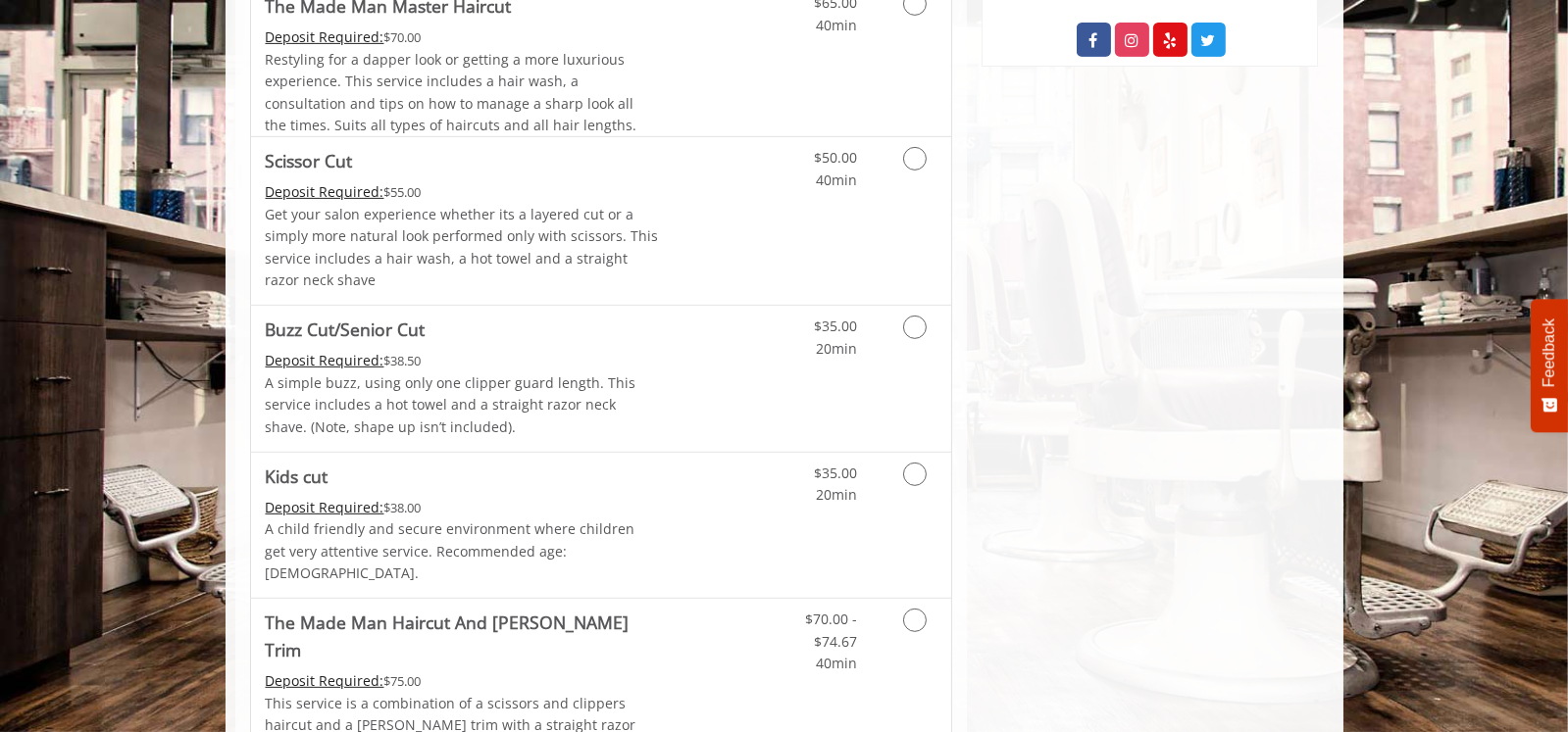
scroll to position [1160, 0]
click at [905, 322] on icon "Grooming services" at bounding box center [915, 328] width 24 height 24
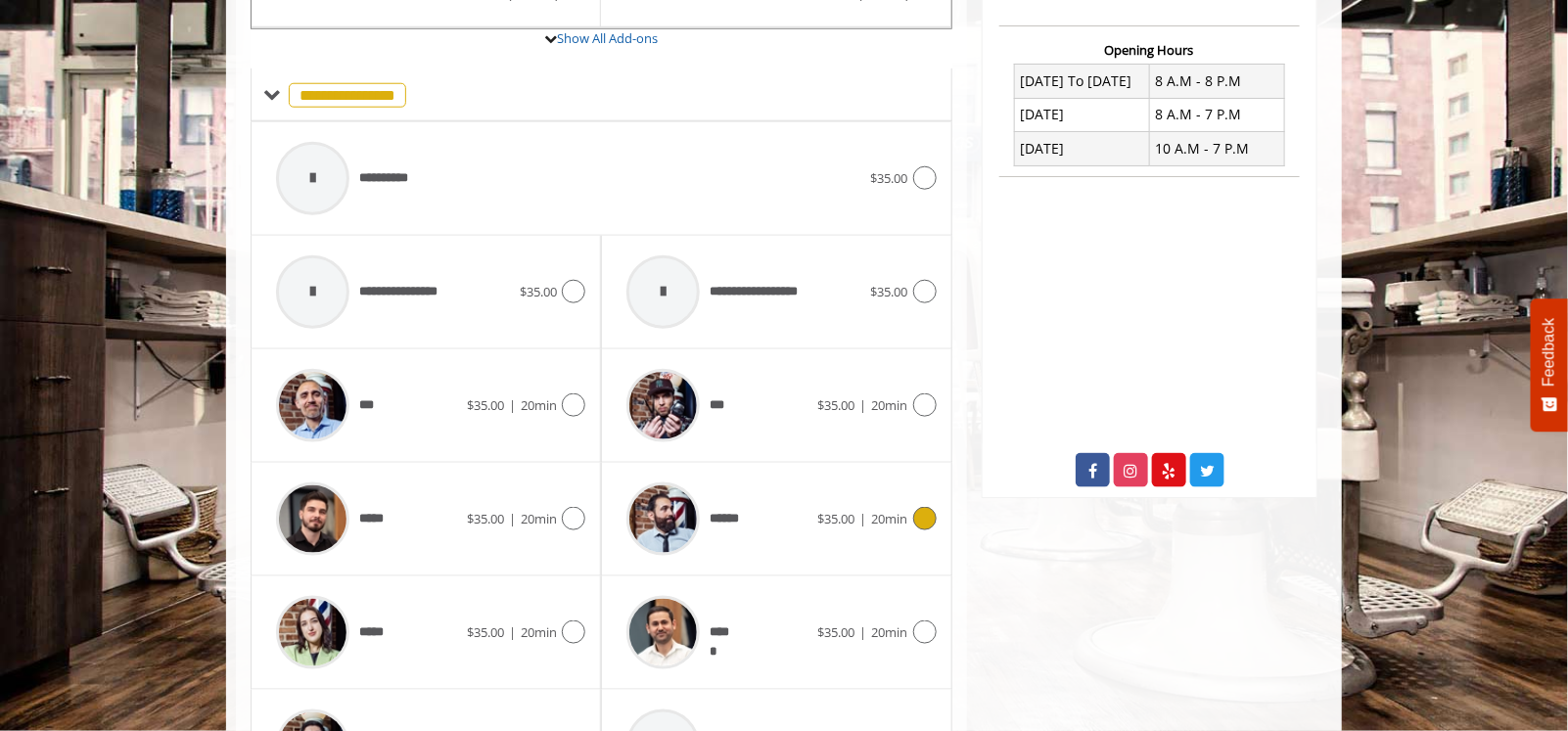
scroll to position [729, 0]
click at [921, 619] on icon at bounding box center [925, 631] width 24 height 24
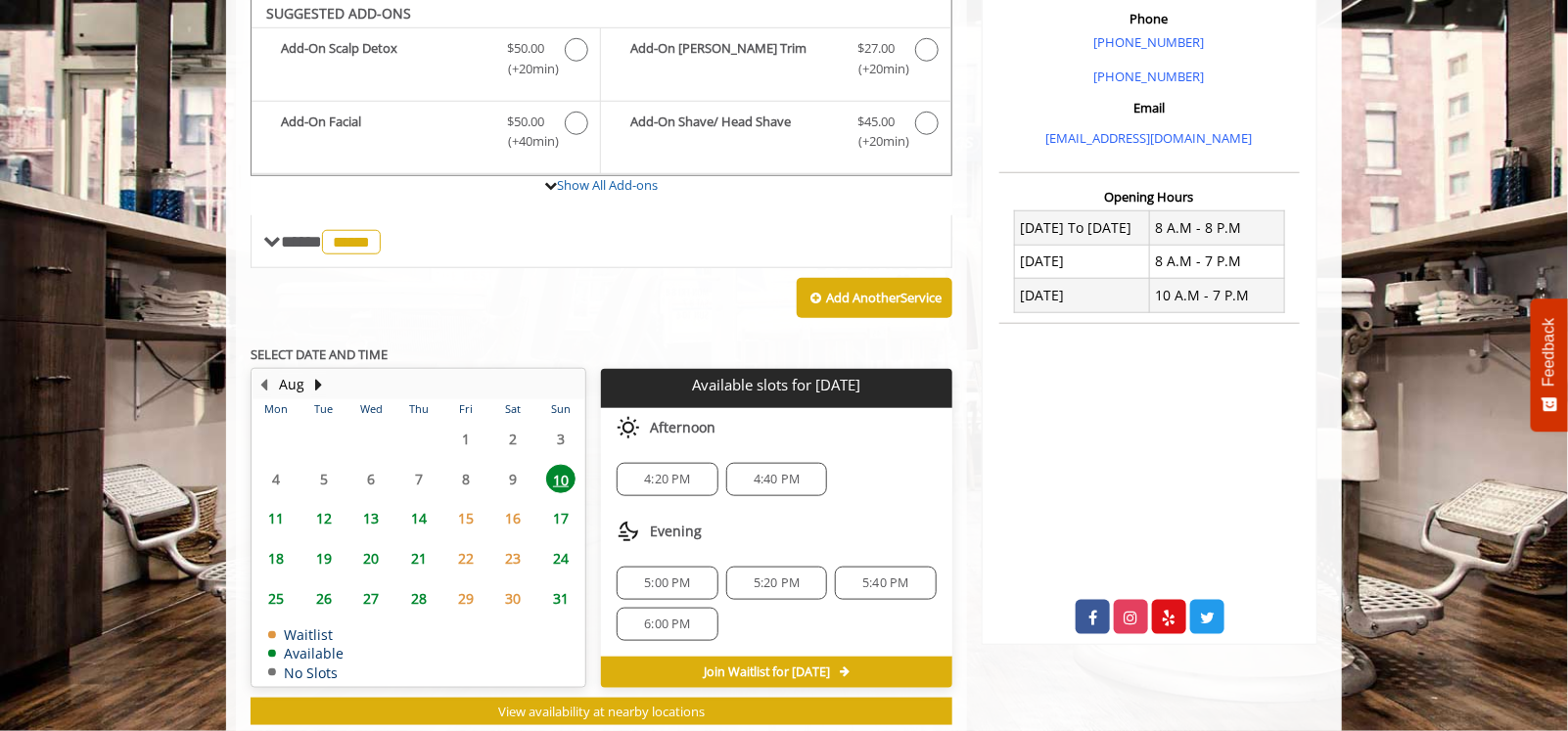
scroll to position [576, 0]
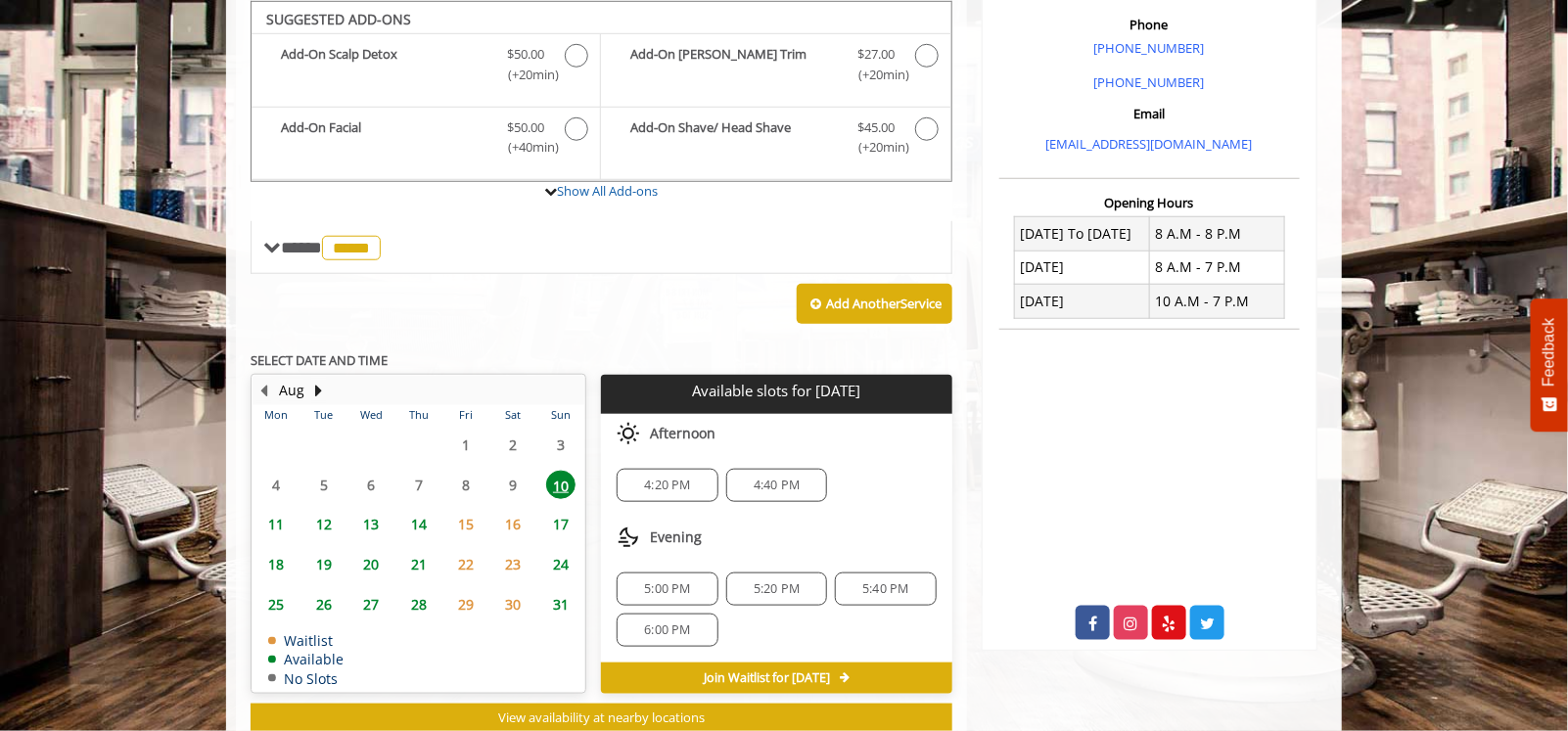
click at [665, 582] on span "5:00 PM" at bounding box center [667, 590] width 46 height 16
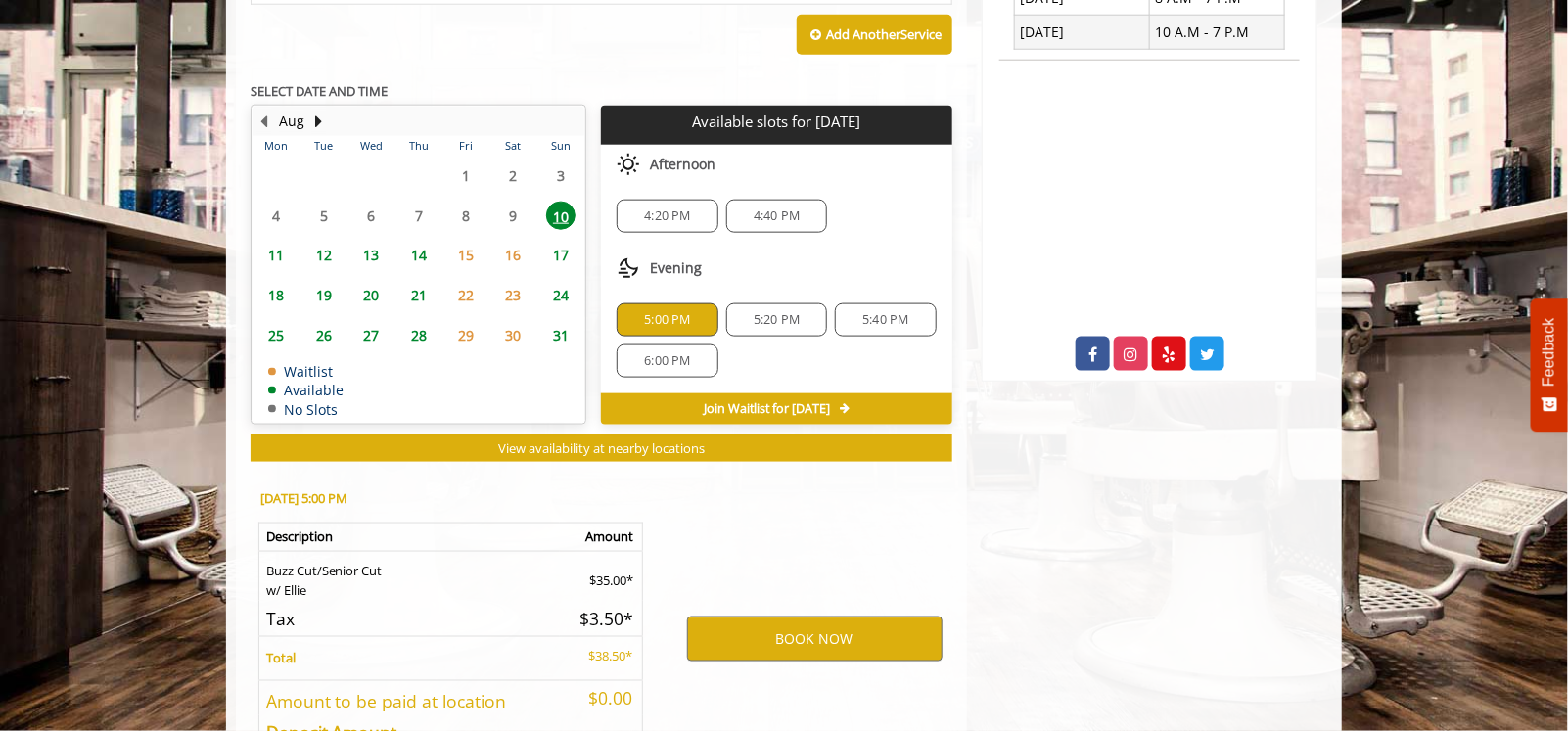
scroll to position [982, 0]
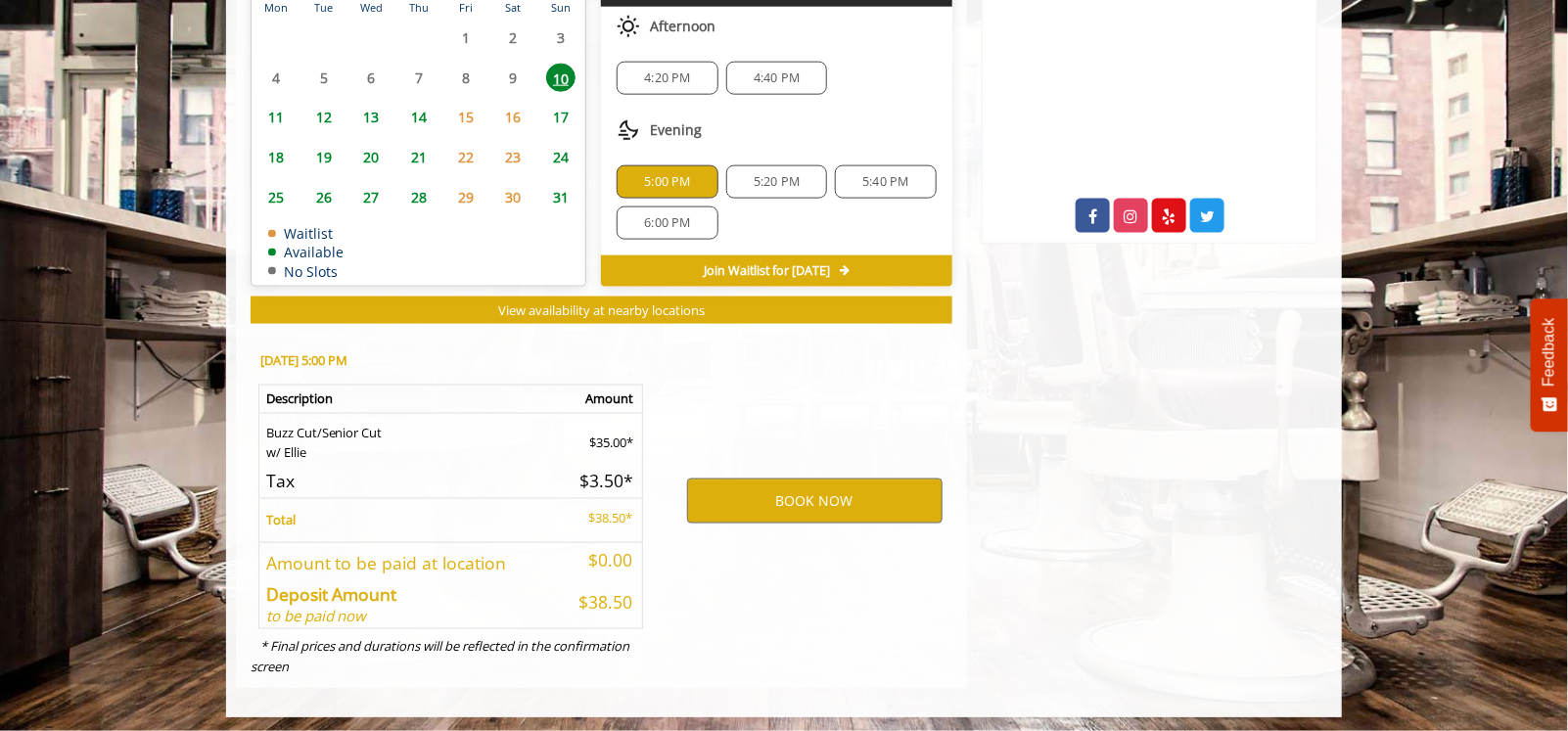
click at [786, 174] on span "5:20 PM" at bounding box center [777, 182] width 46 height 16
click at [669, 180] on span "5:00 PM" at bounding box center [667, 182] width 46 height 16
click at [802, 489] on button "BOOK NOW" at bounding box center [815, 502] width 255 height 46
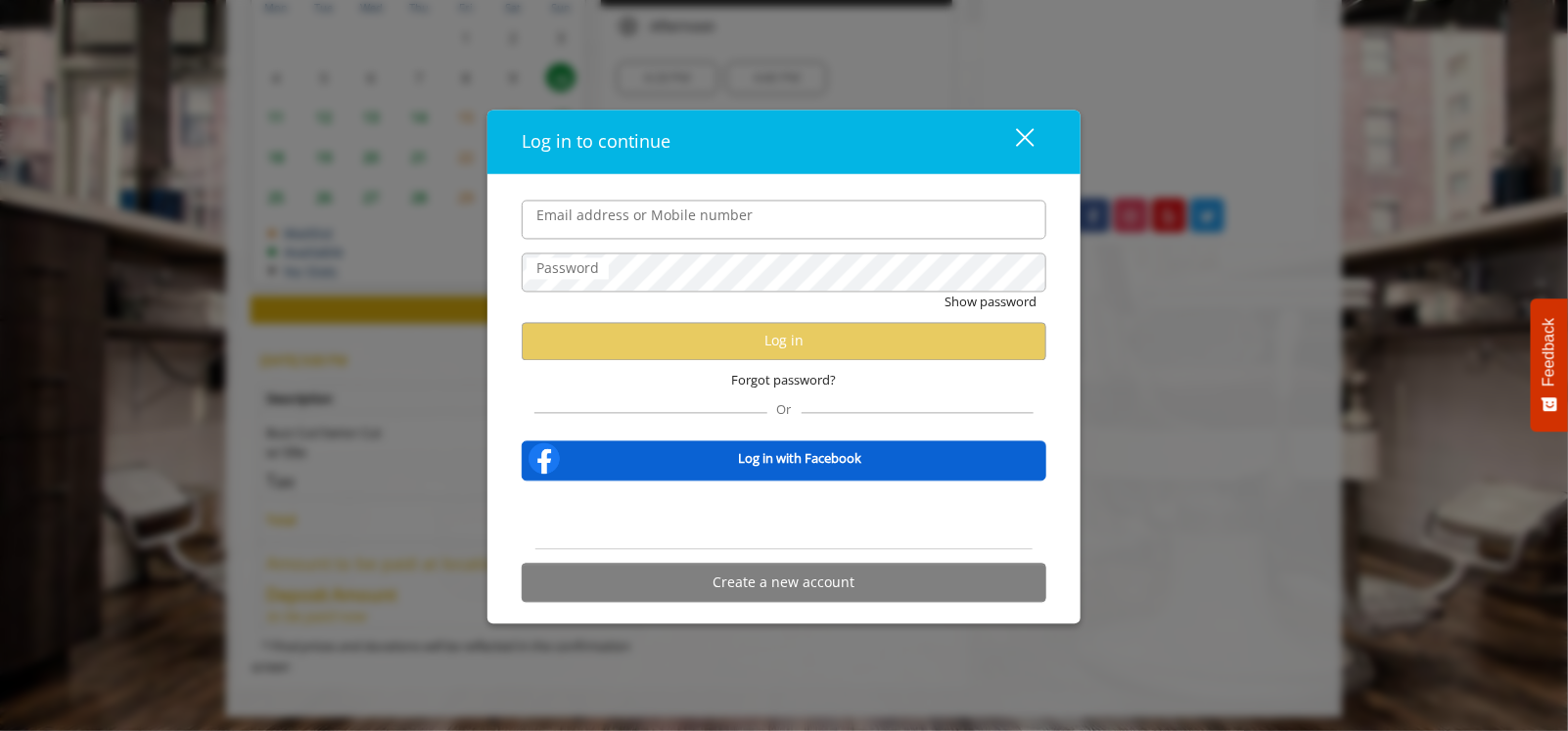
type input "**********"
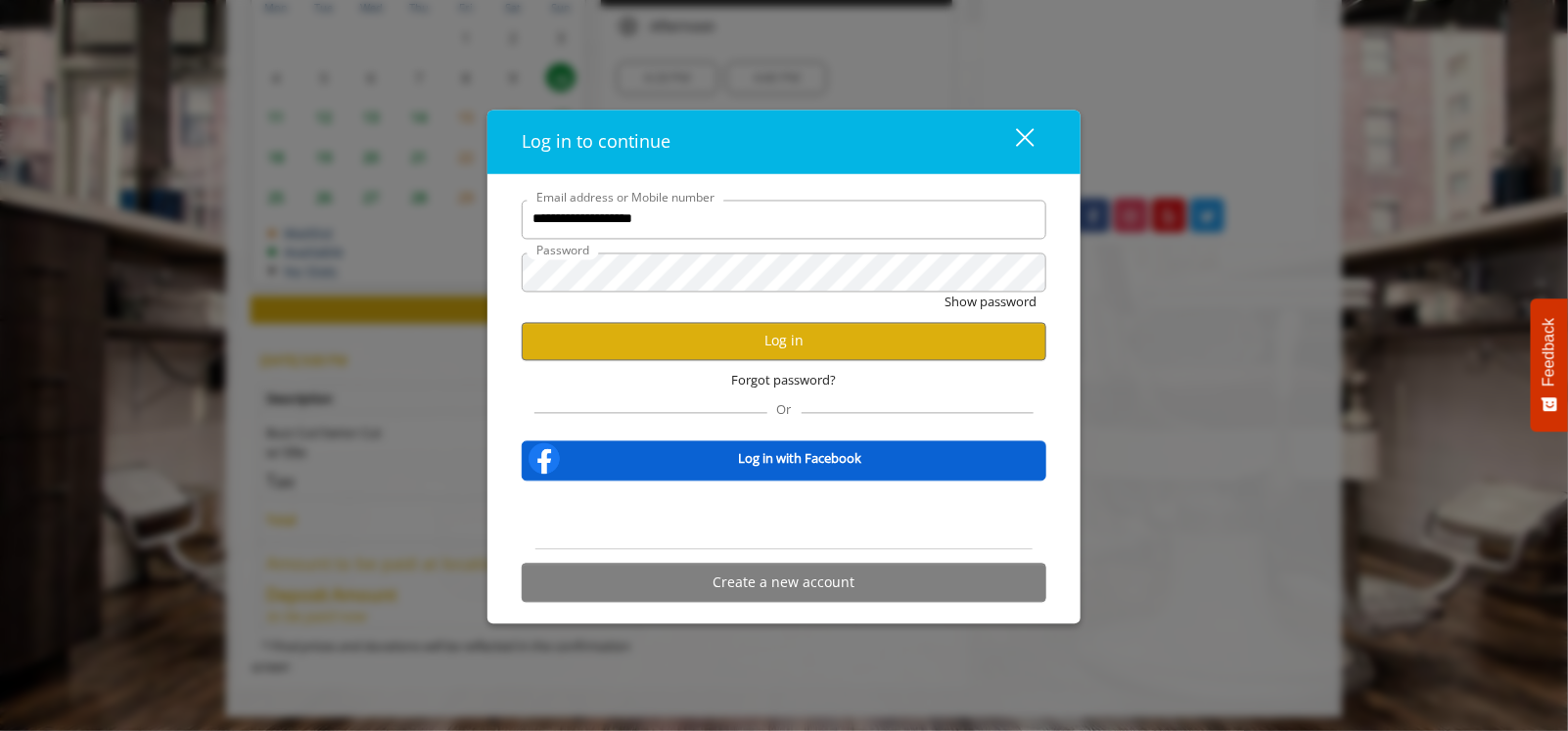
scroll to position [0, 0]
click at [803, 333] on button "Log in" at bounding box center [784, 341] width 524 height 39
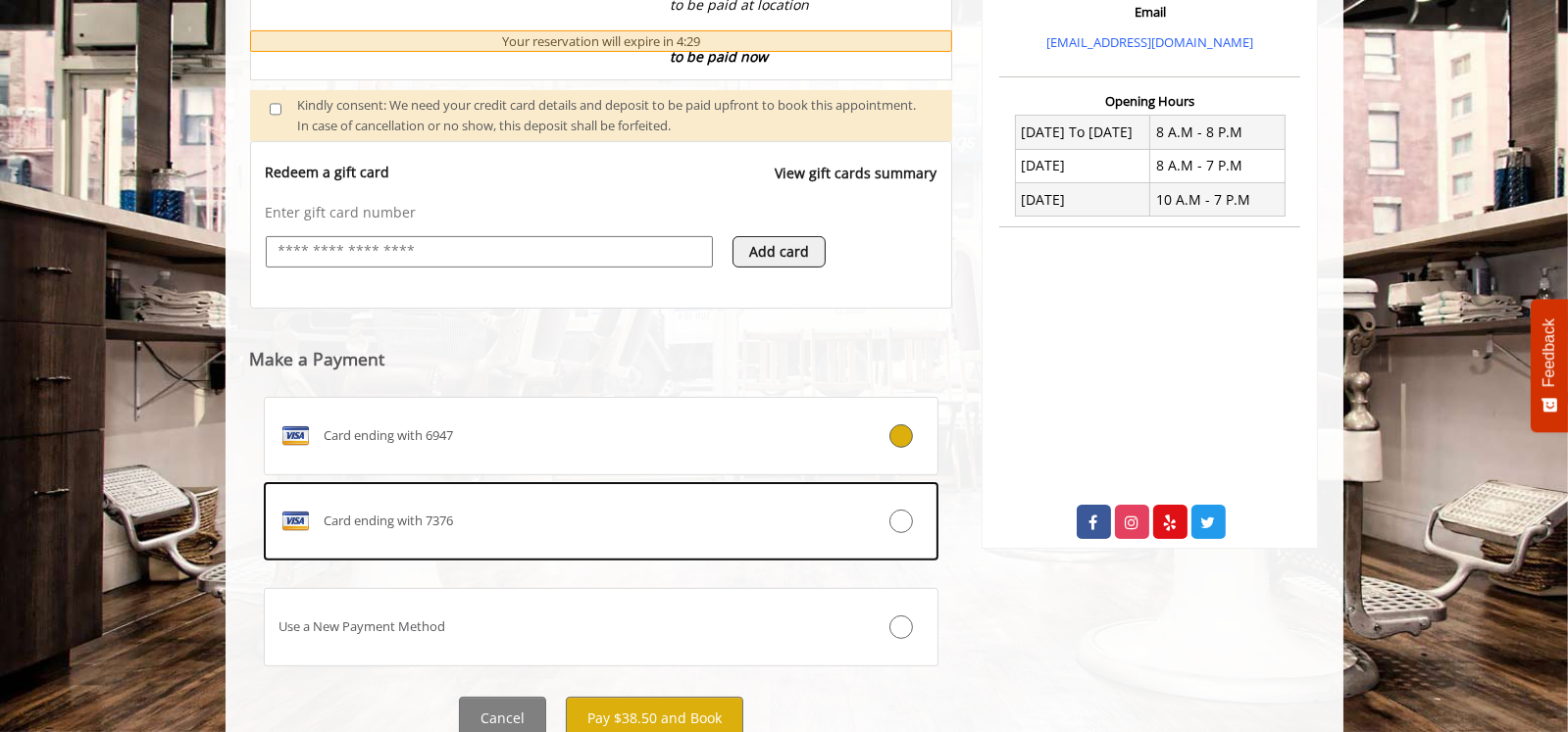
scroll to position [682, 0]
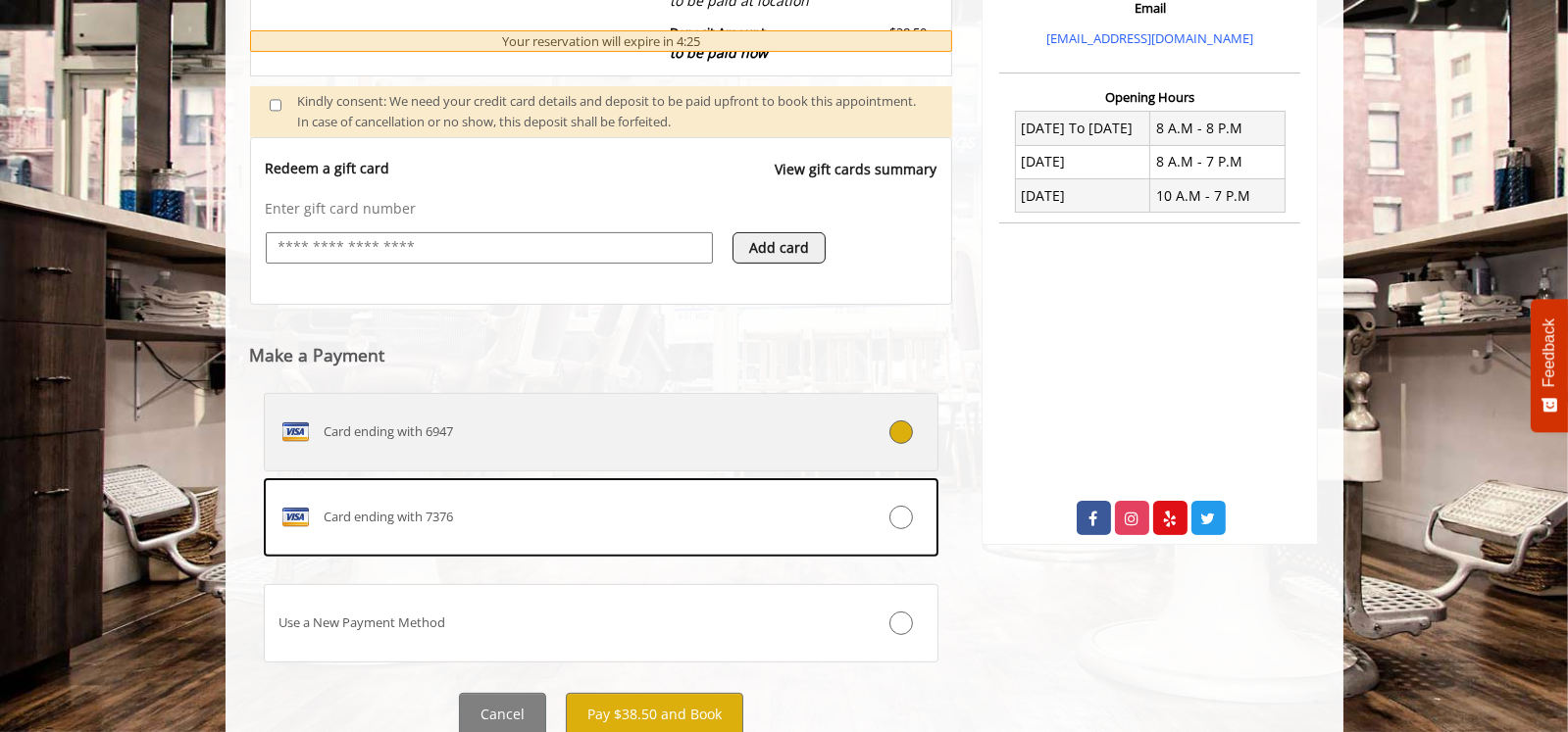
click at [689, 420] on div "Card ending with 6947" at bounding box center [545, 433] width 561 height 32
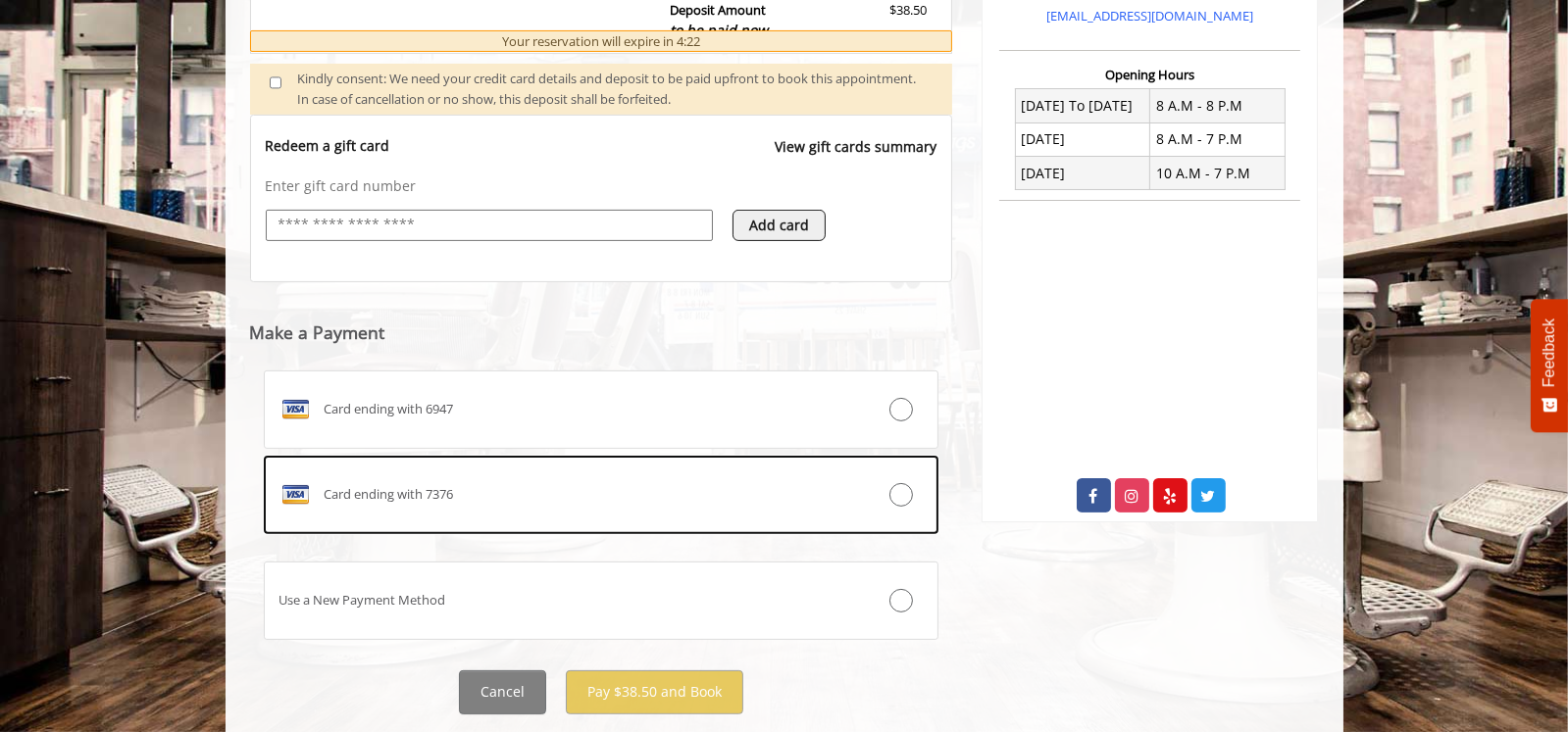
scroll to position [753, 0]
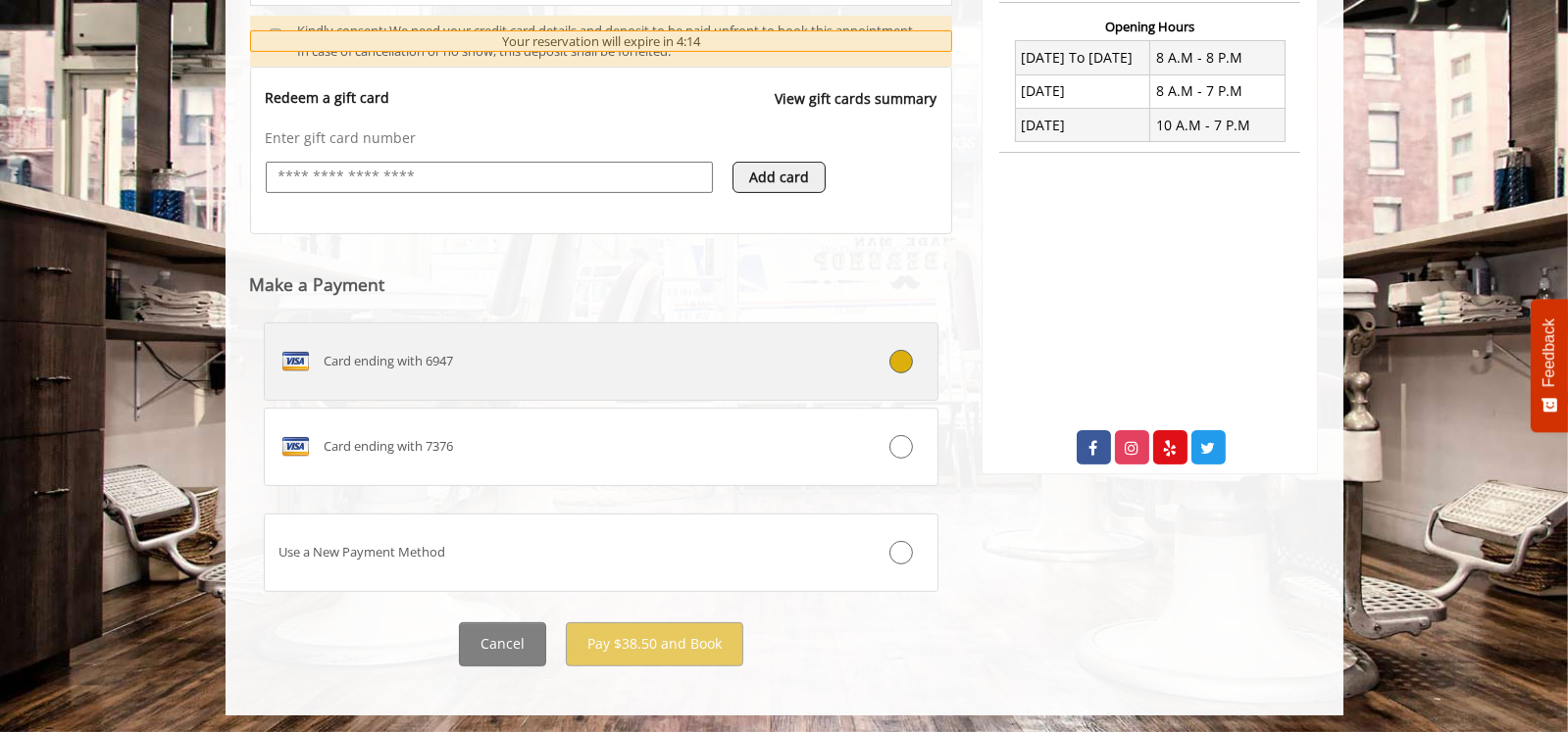
click at [897, 355] on icon at bounding box center [901, 362] width 24 height 24
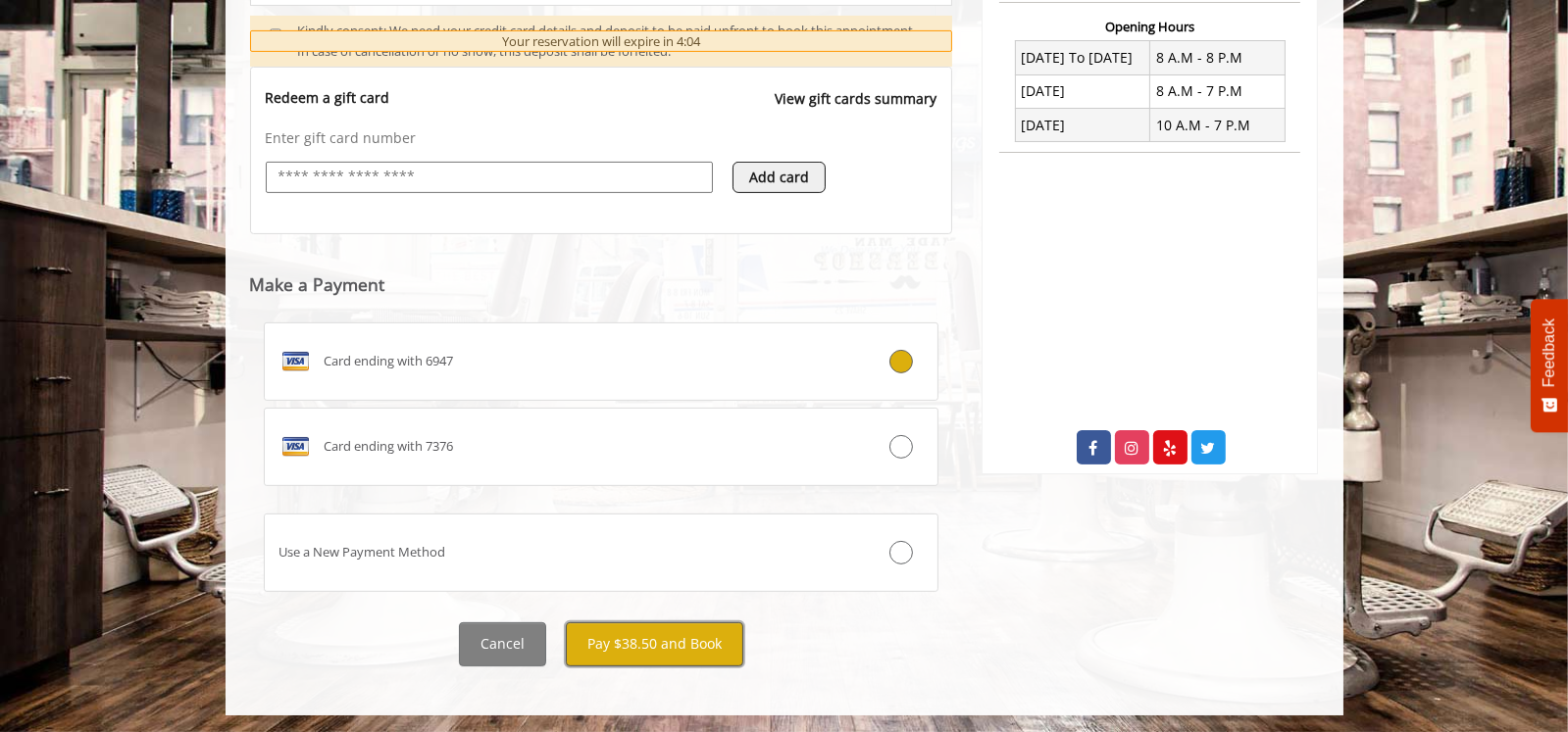
click at [667, 635] on button "Pay $38.50 and Book" at bounding box center [654, 644] width 177 height 45
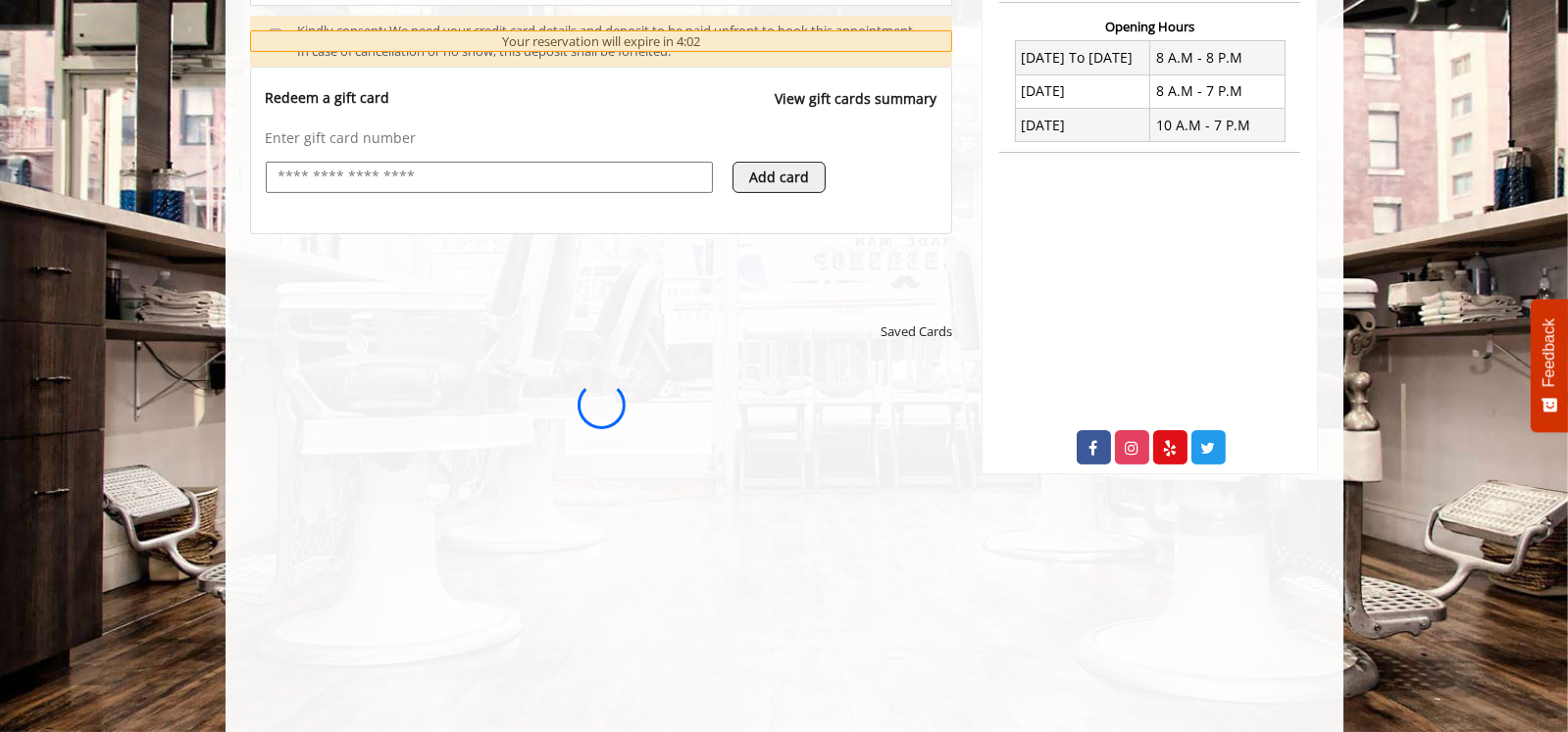
scroll to position [0, 0]
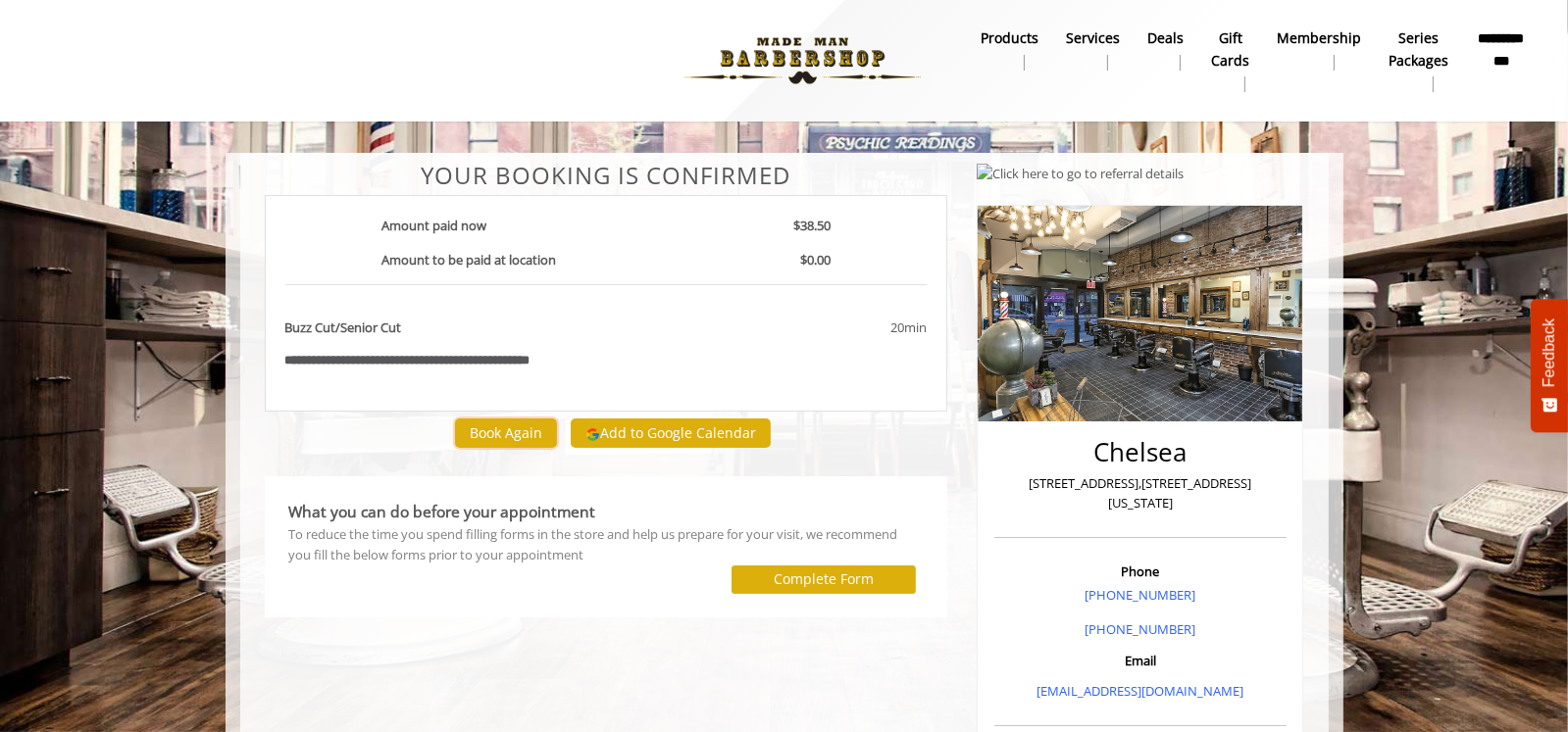
click at [525, 426] on button "Book Again" at bounding box center [505, 432] width 102 height 29
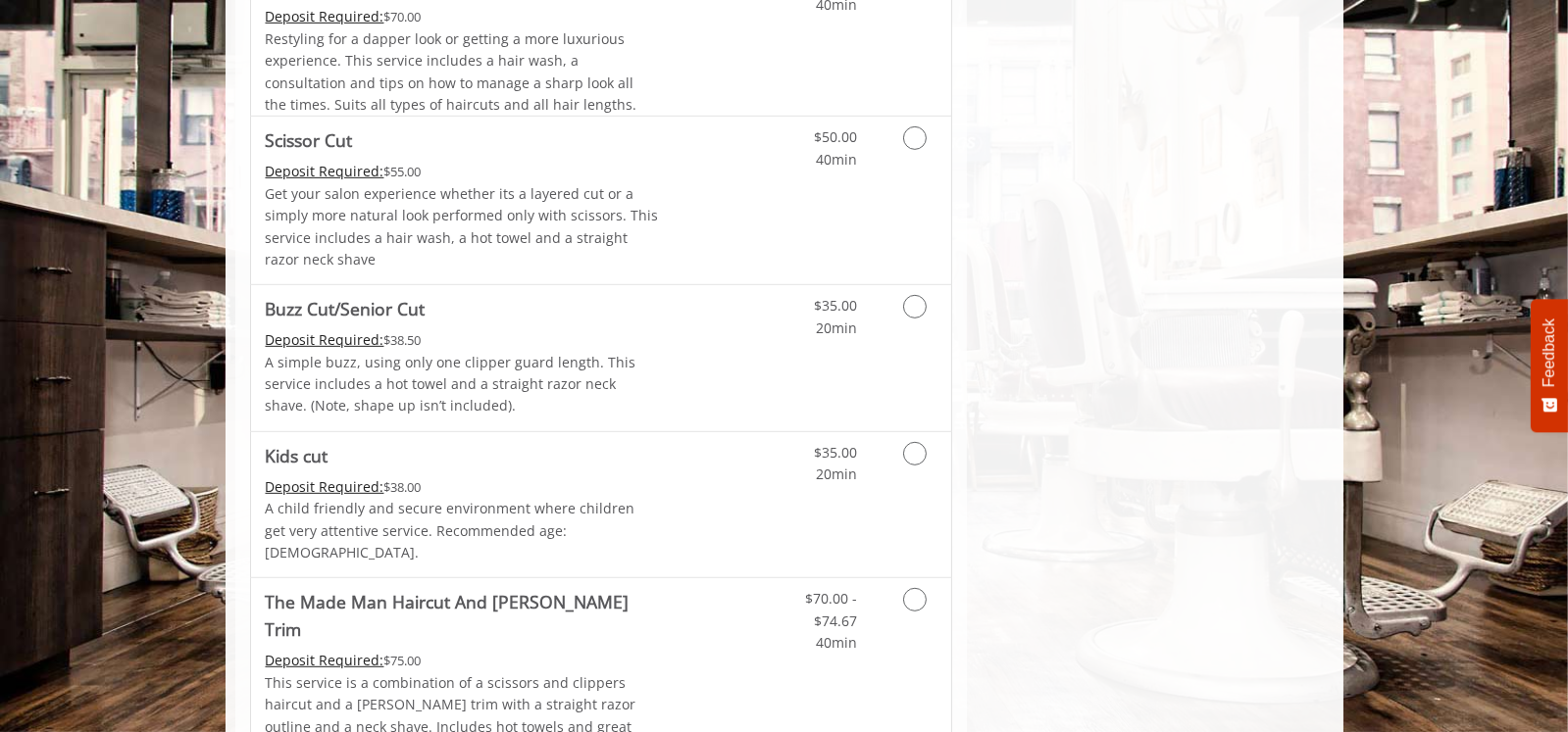
scroll to position [1278, 0]
click at [916, 295] on icon "Grooming services" at bounding box center [915, 305] width 24 height 24
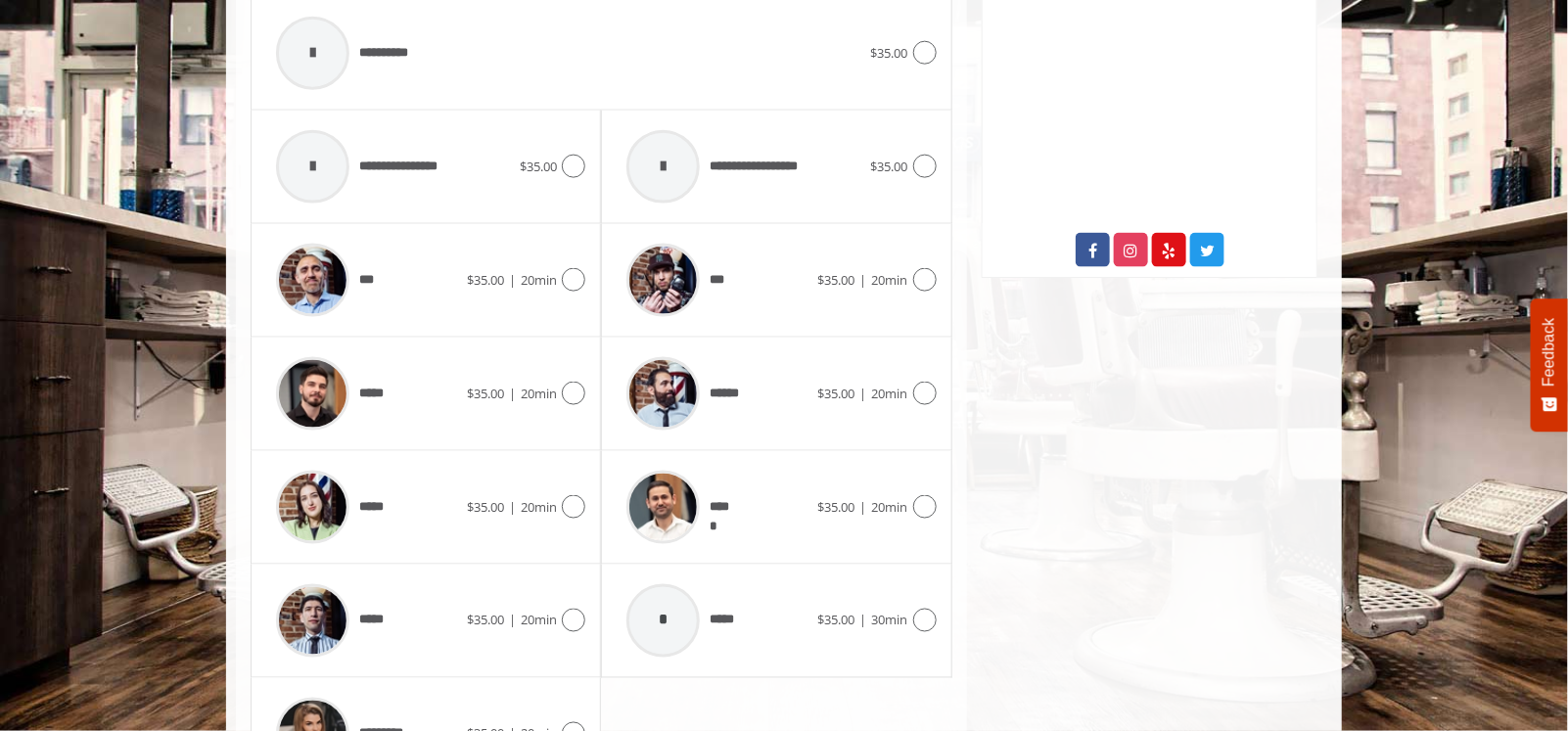
scroll to position [953, 0]
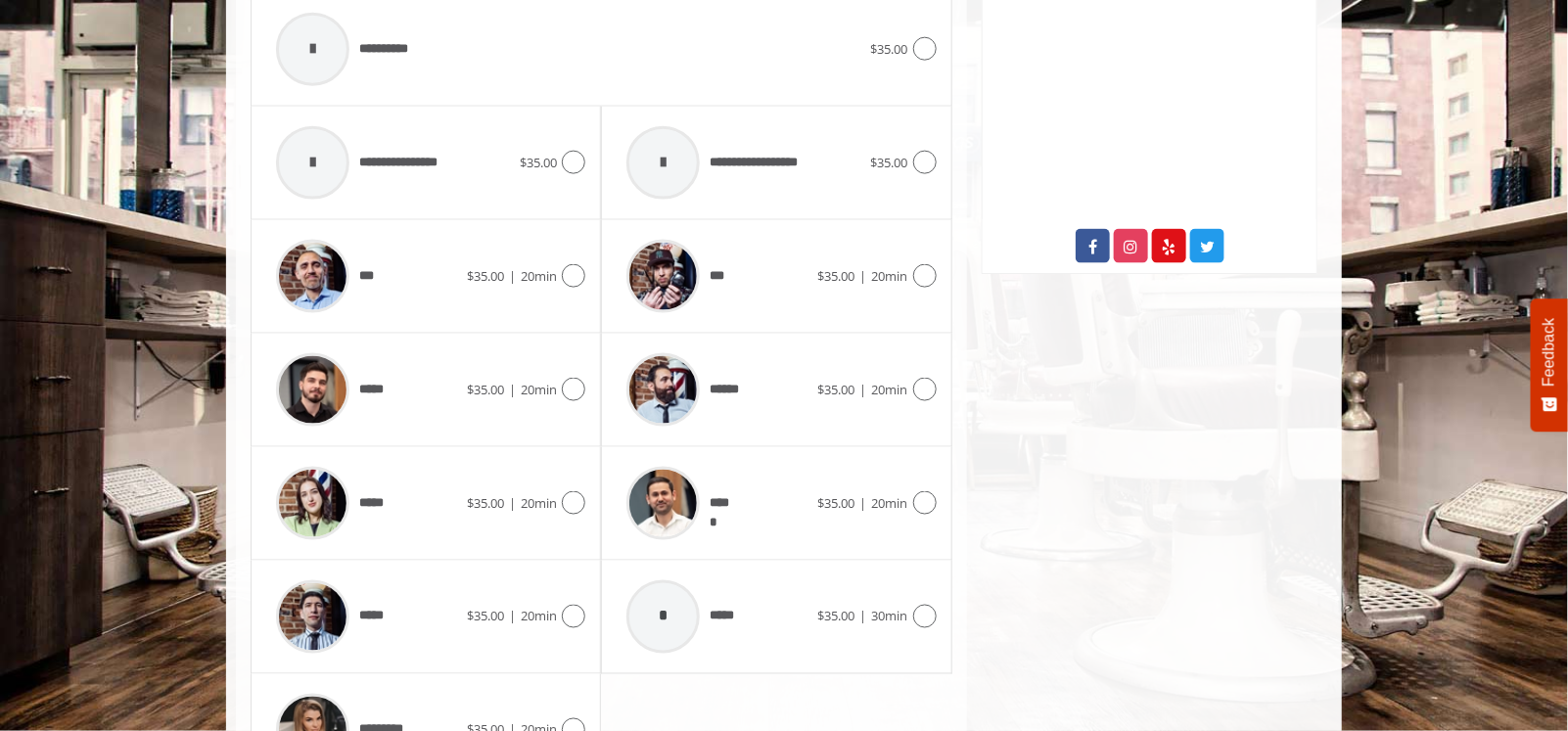
click at [924, 504] on icon at bounding box center [925, 503] width 24 height 24
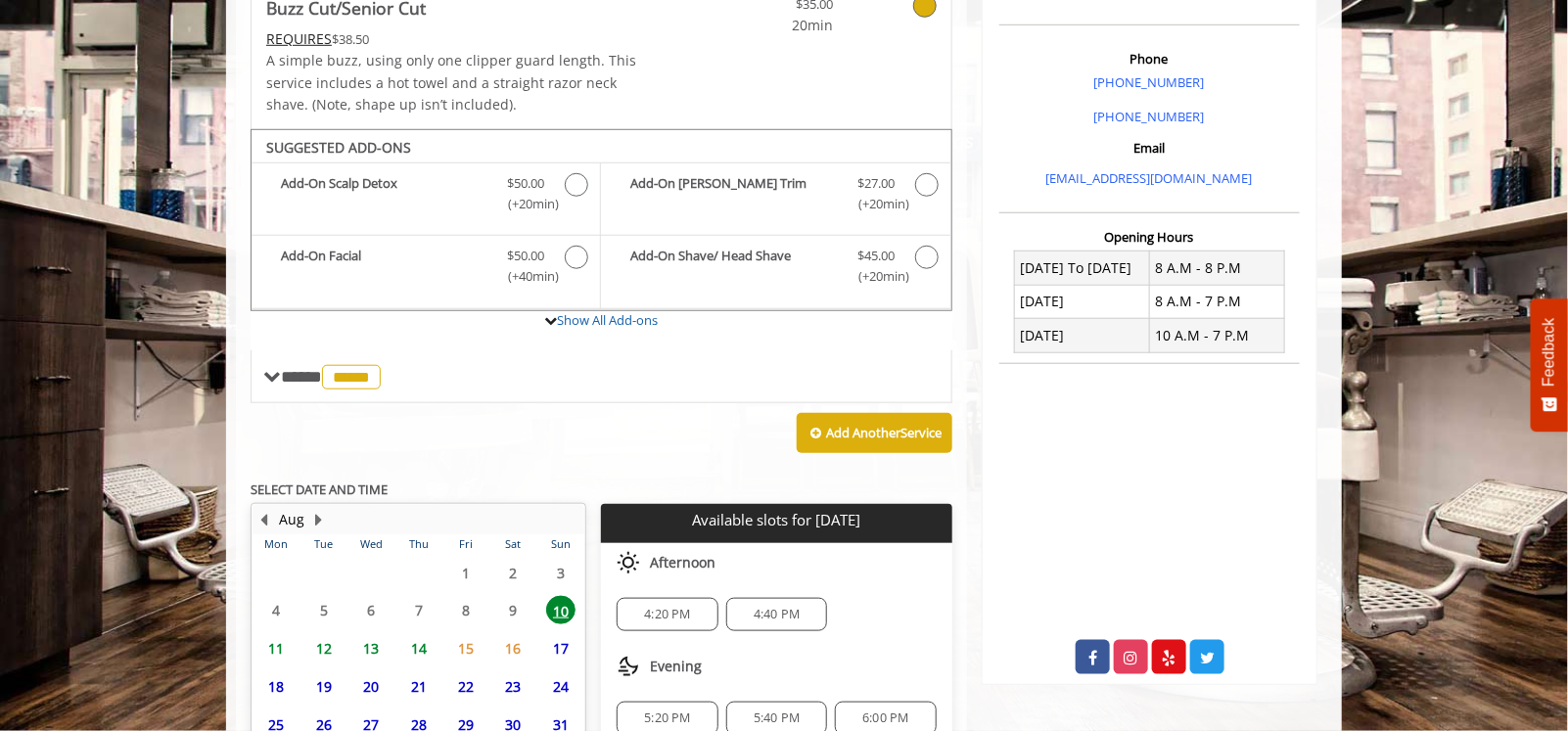
click at [911, 647] on div "Evening" at bounding box center [777, 667] width 350 height 40
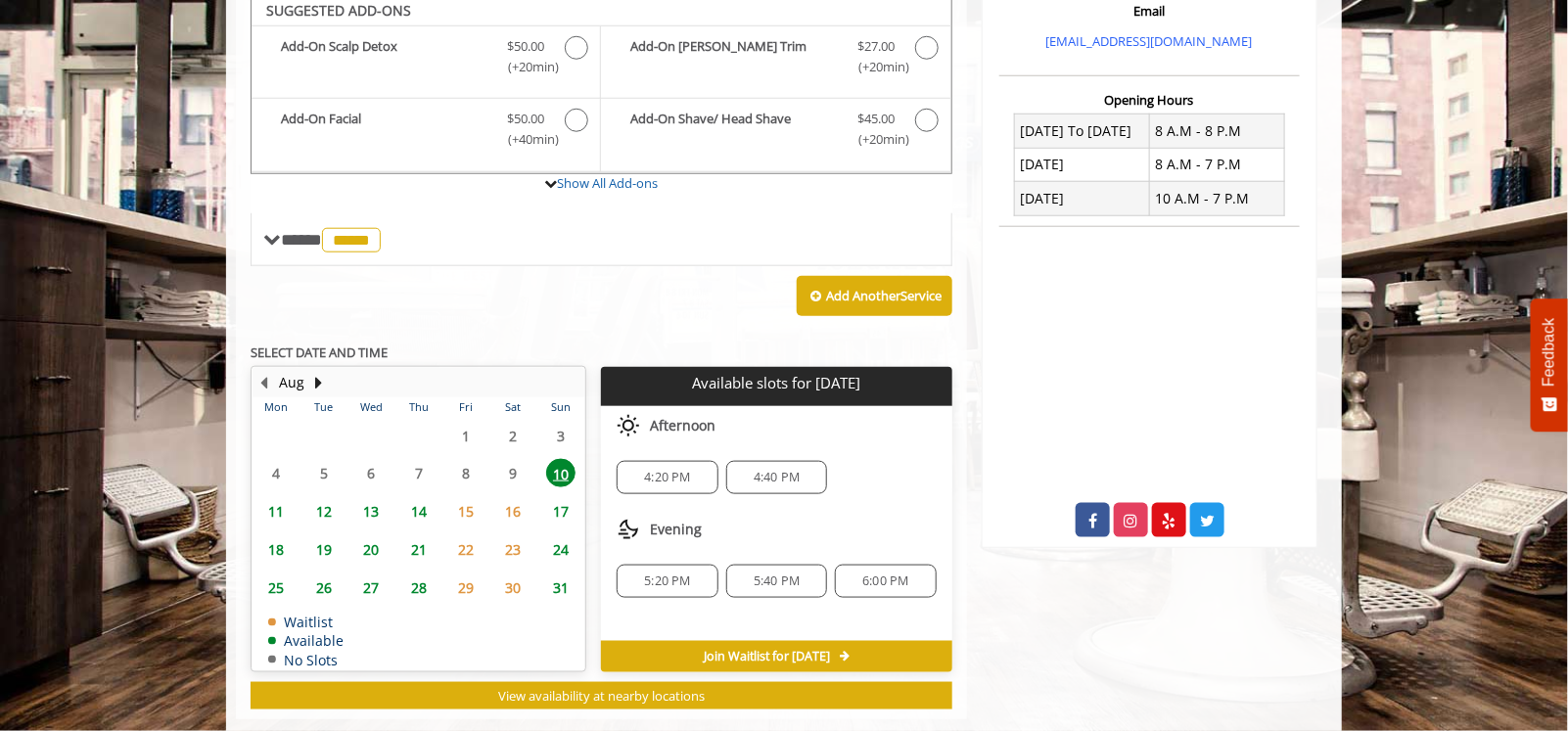
scroll to position [712, 0]
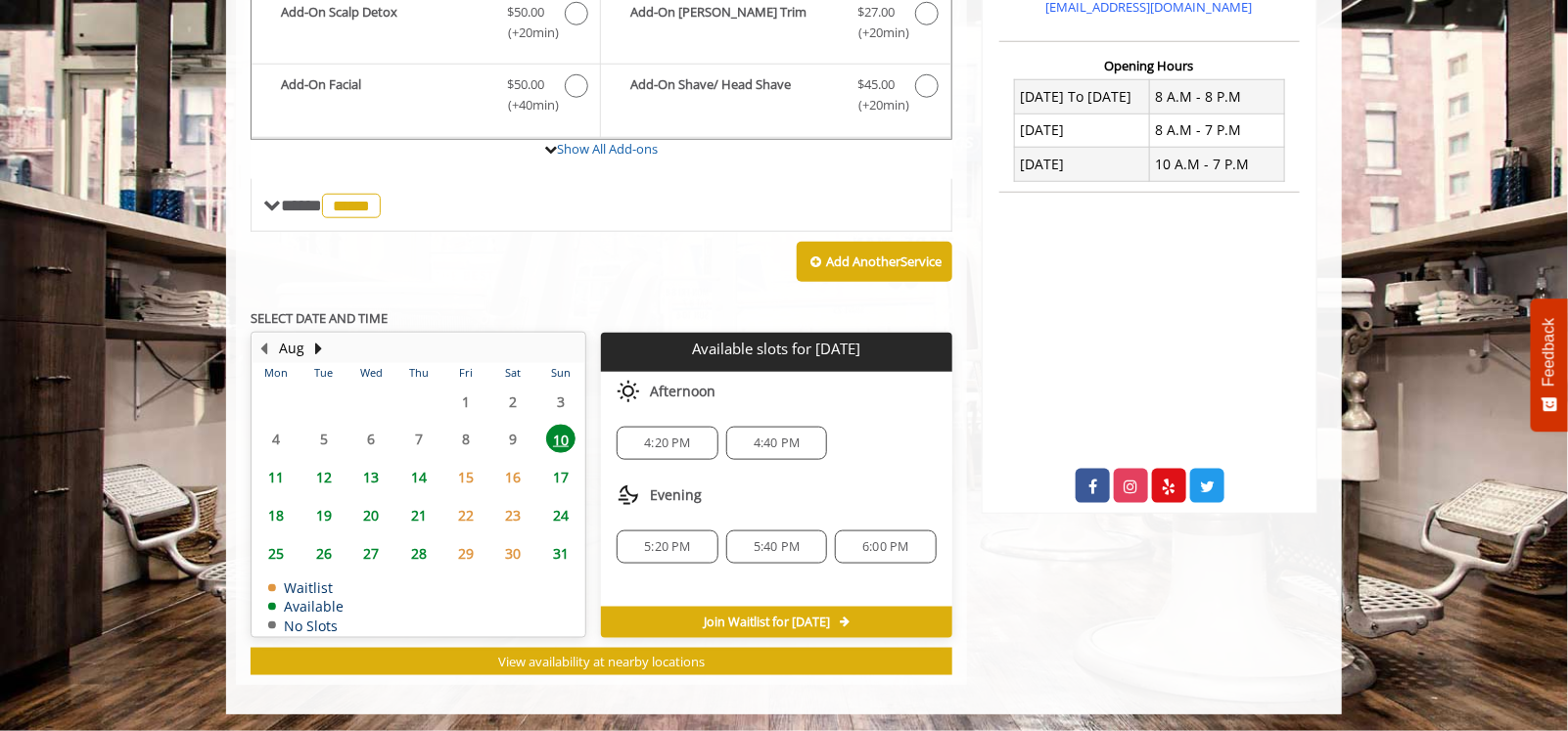
click at [661, 542] on span "5:20 PM" at bounding box center [667, 547] width 46 height 16
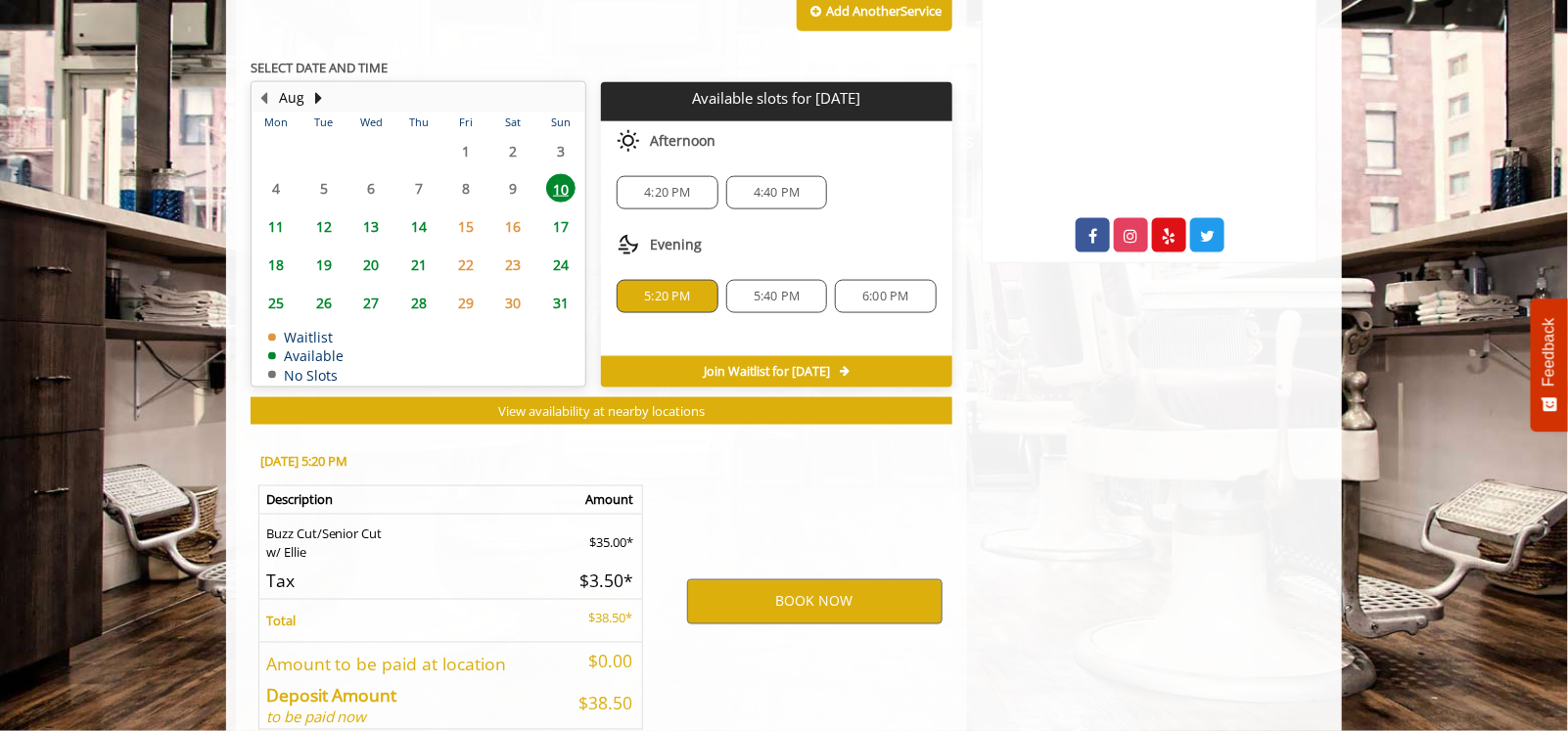
scroll to position [1065, 0]
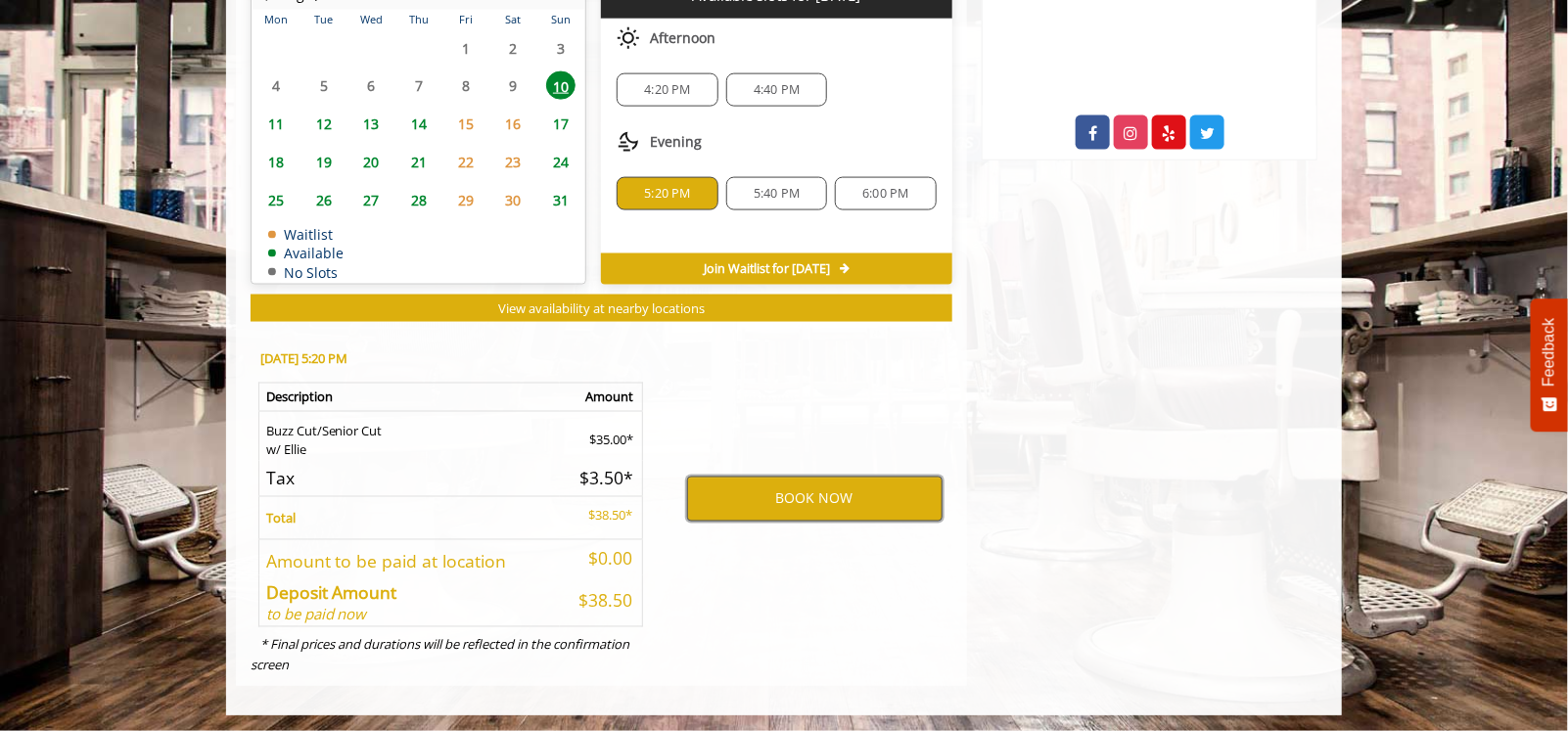
click at [829, 494] on button "BOOK NOW" at bounding box center [815, 500] width 255 height 46
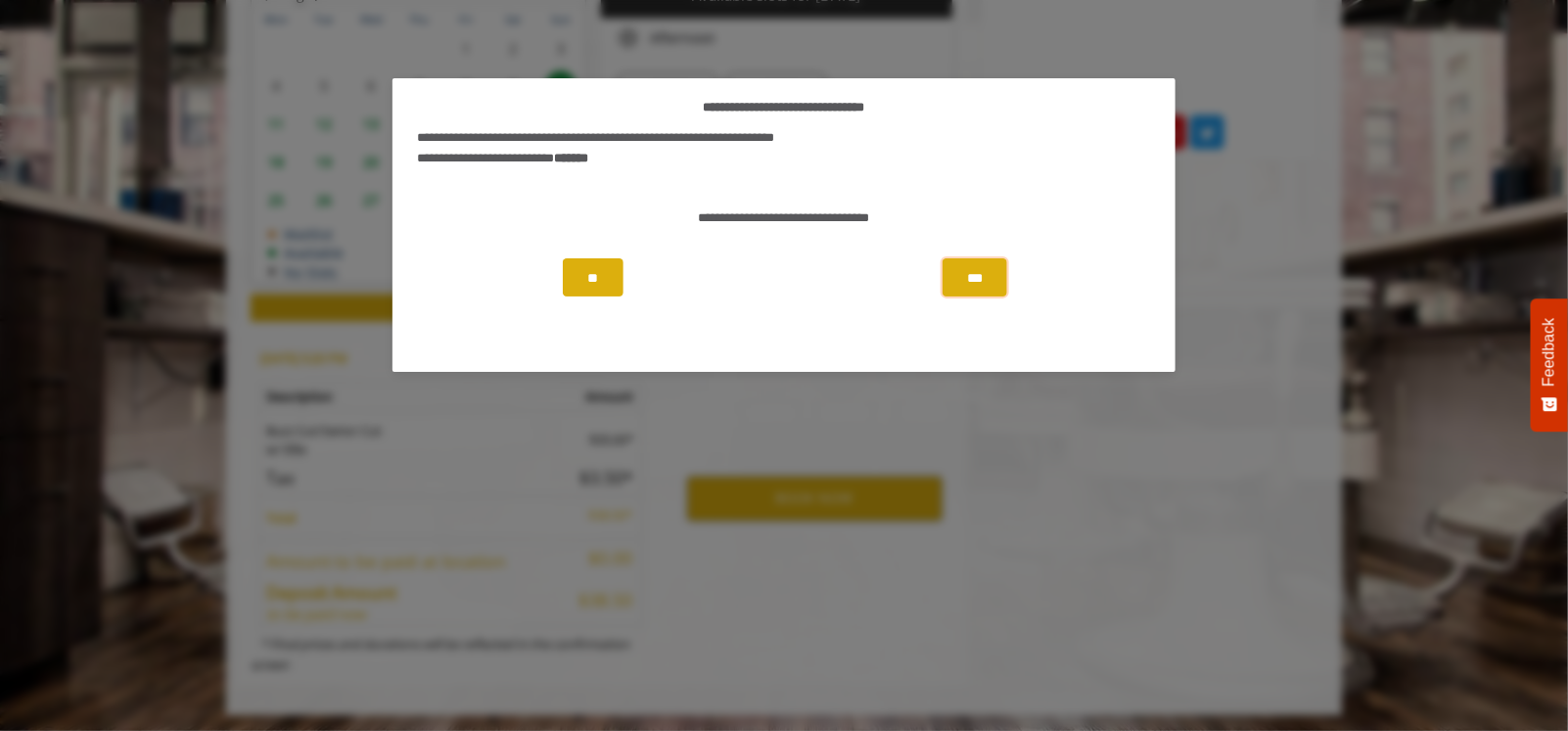
click at [970, 272] on button "***" at bounding box center [974, 277] width 64 height 39
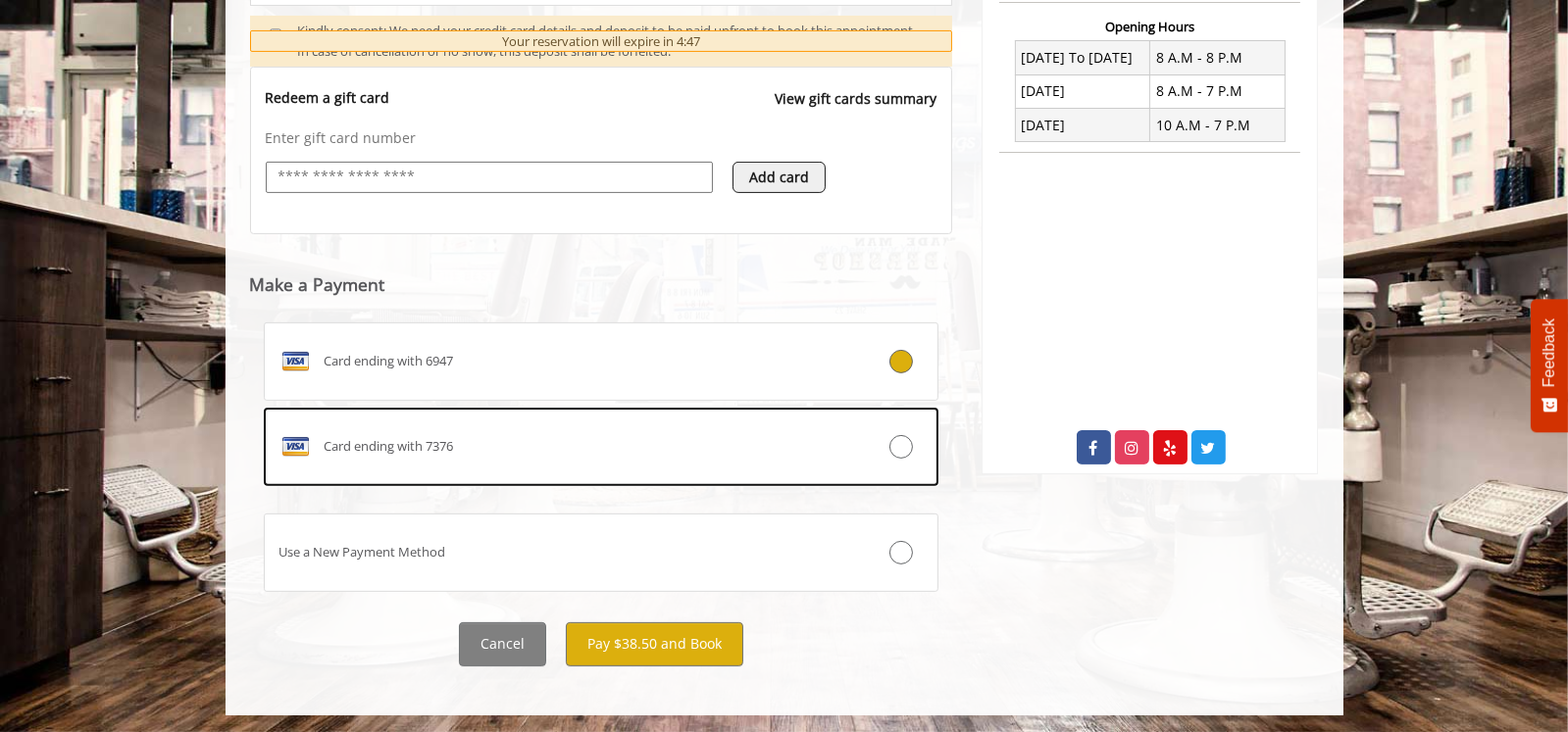
scroll to position [743, 0]
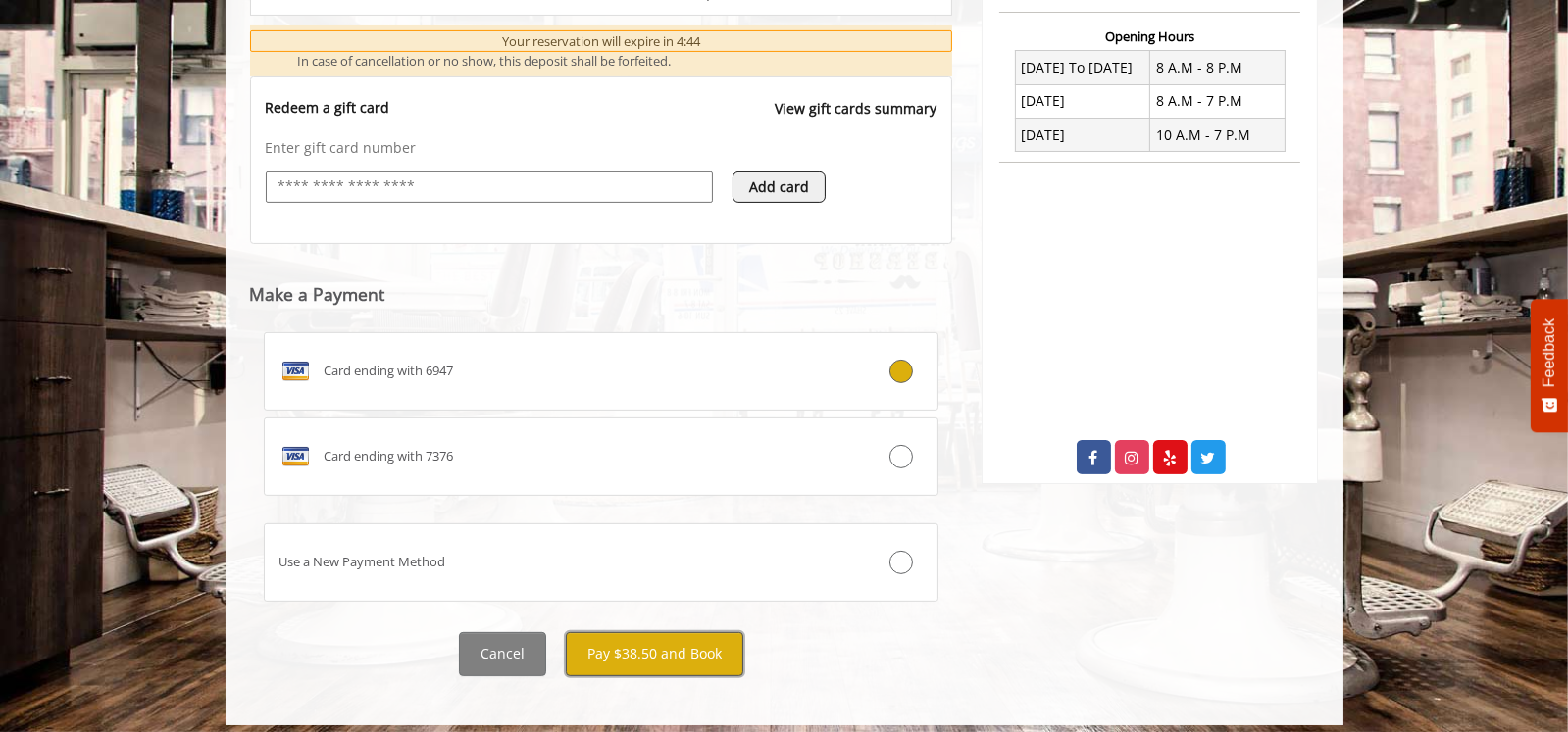
click at [656, 646] on button "Pay $38.50 and Book" at bounding box center [654, 654] width 177 height 45
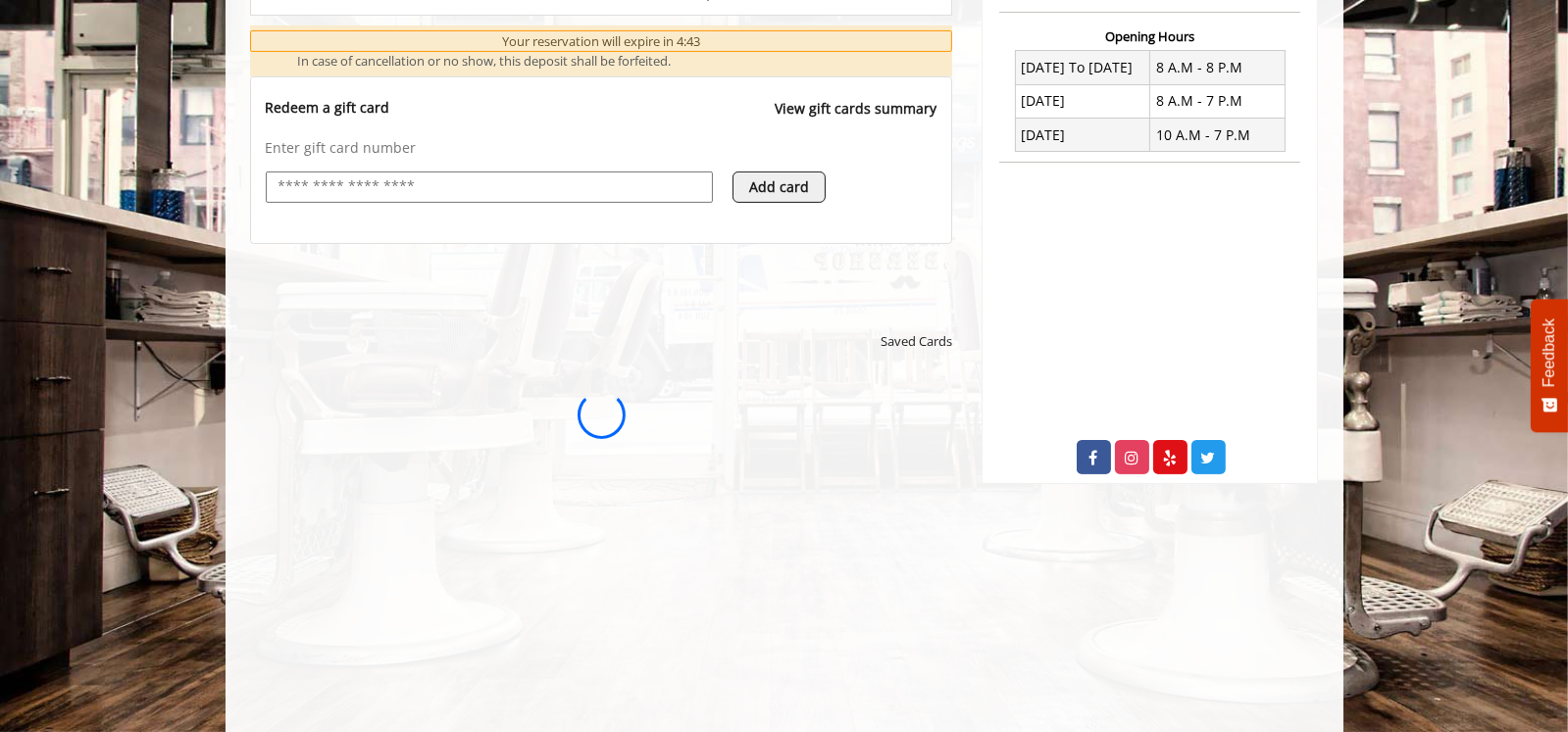
scroll to position [0, 0]
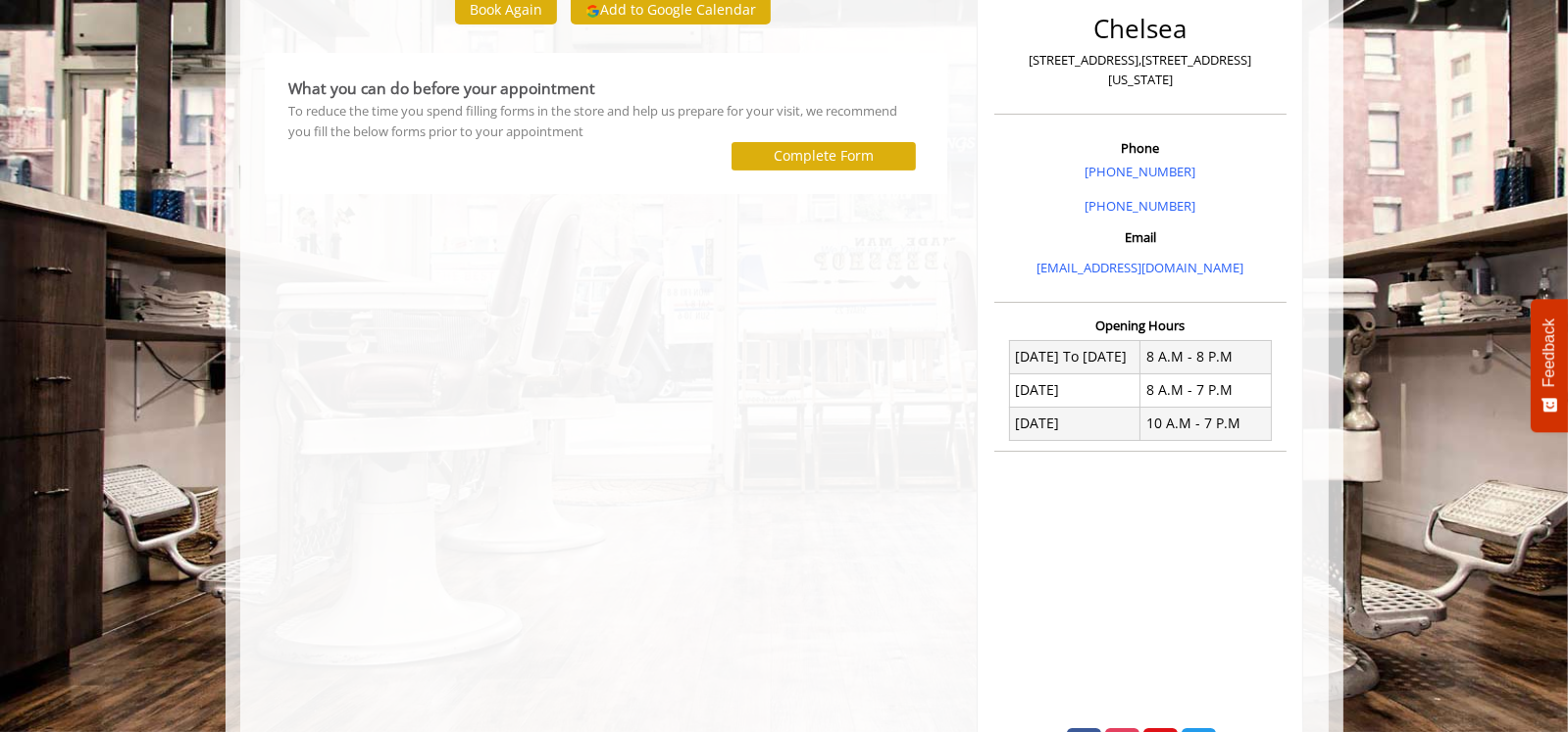
scroll to position [435, 0]
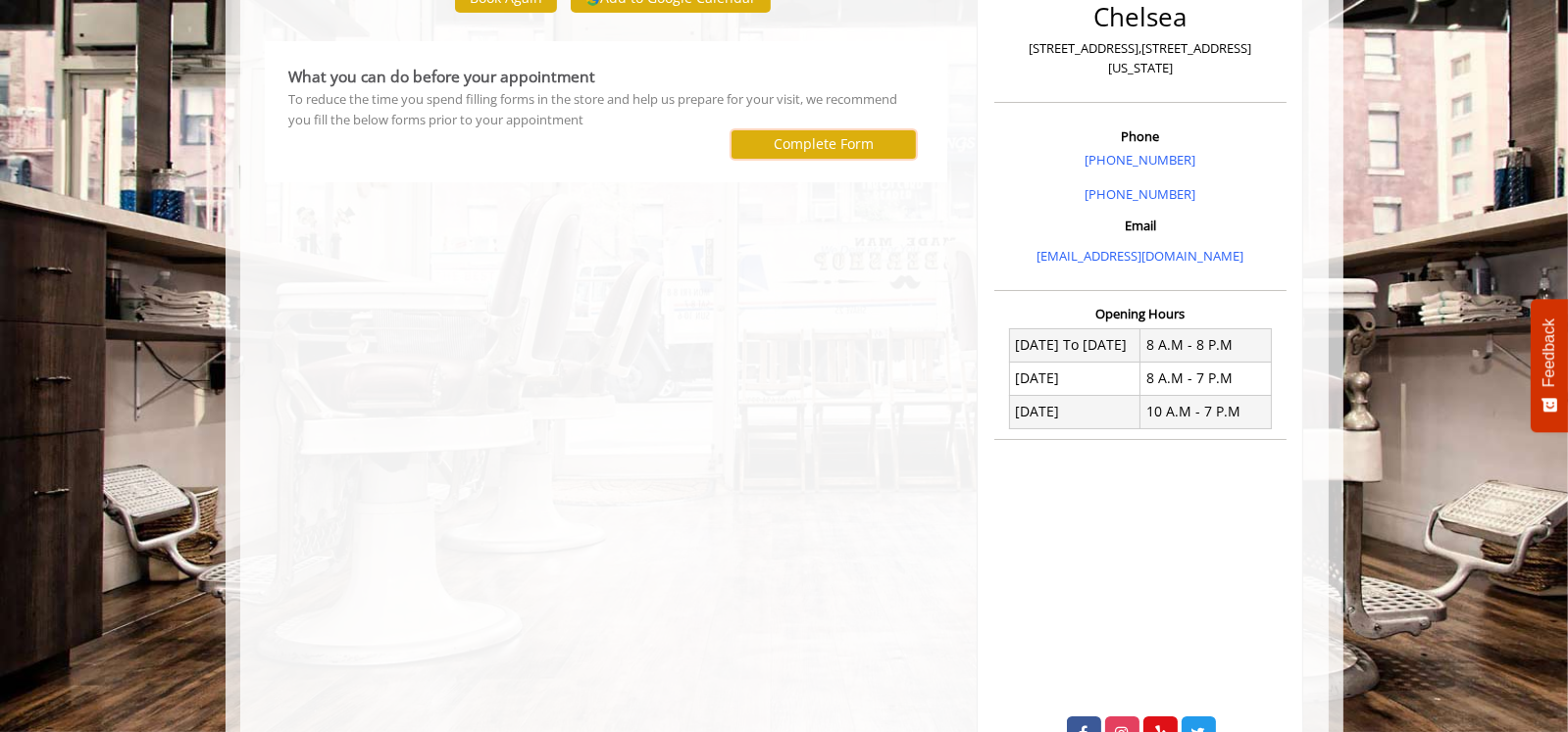
click at [806, 140] on label "Complete Form" at bounding box center [824, 145] width 100 height 16
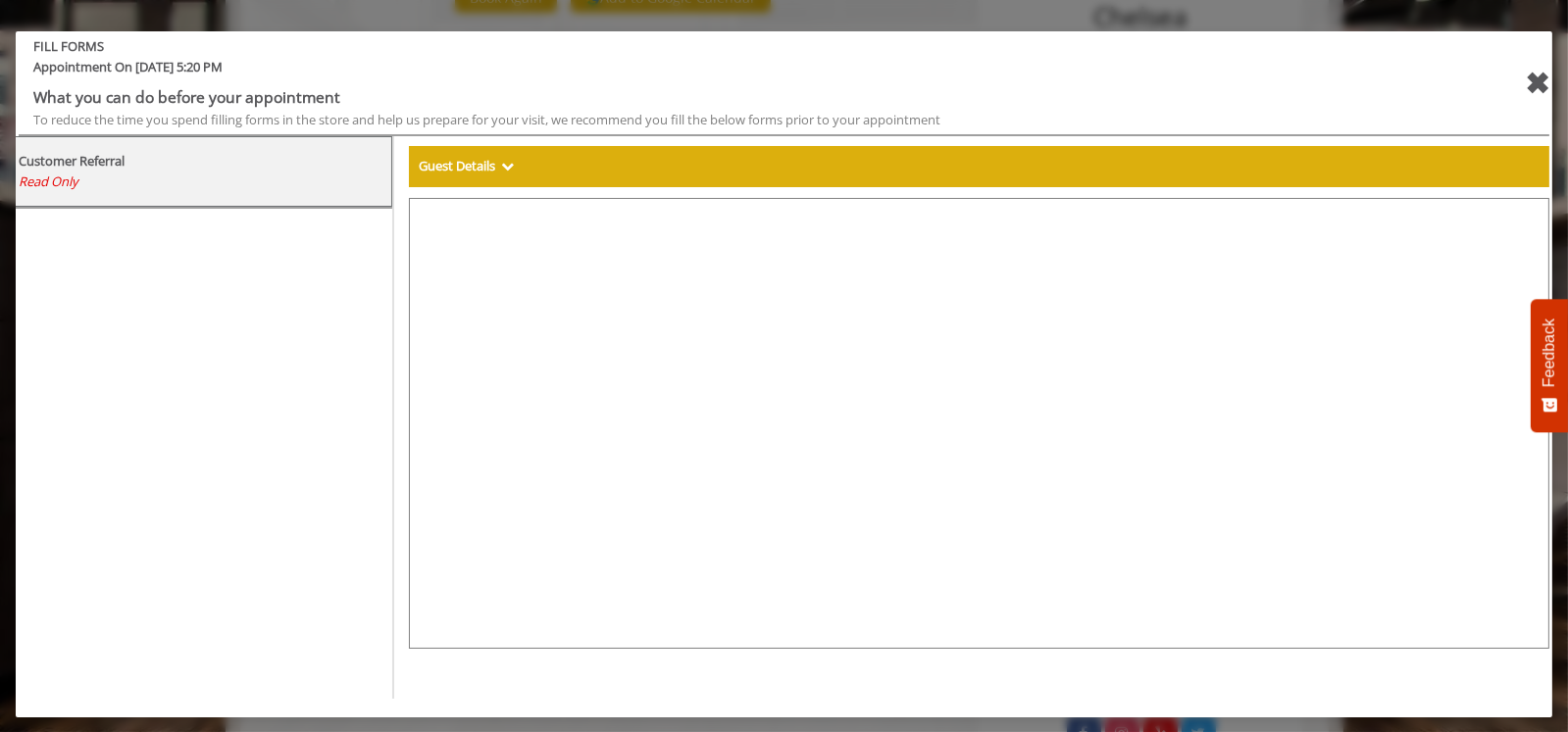
select select "***"
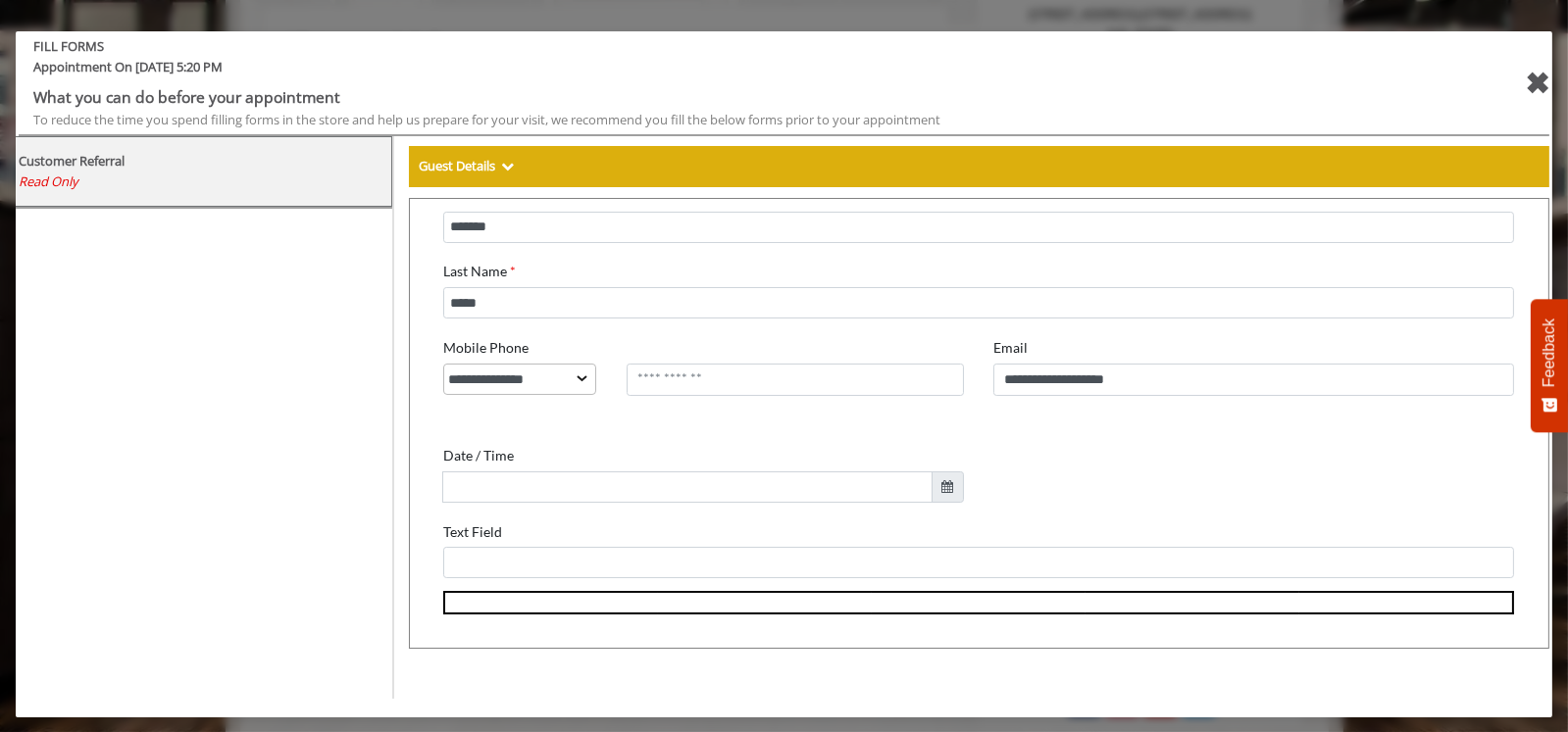
scroll to position [479, 0]
click at [1537, 80] on div "✖" at bounding box center [1537, 82] width 25 height 47
